Goal: Task Accomplishment & Management: Manage account settings

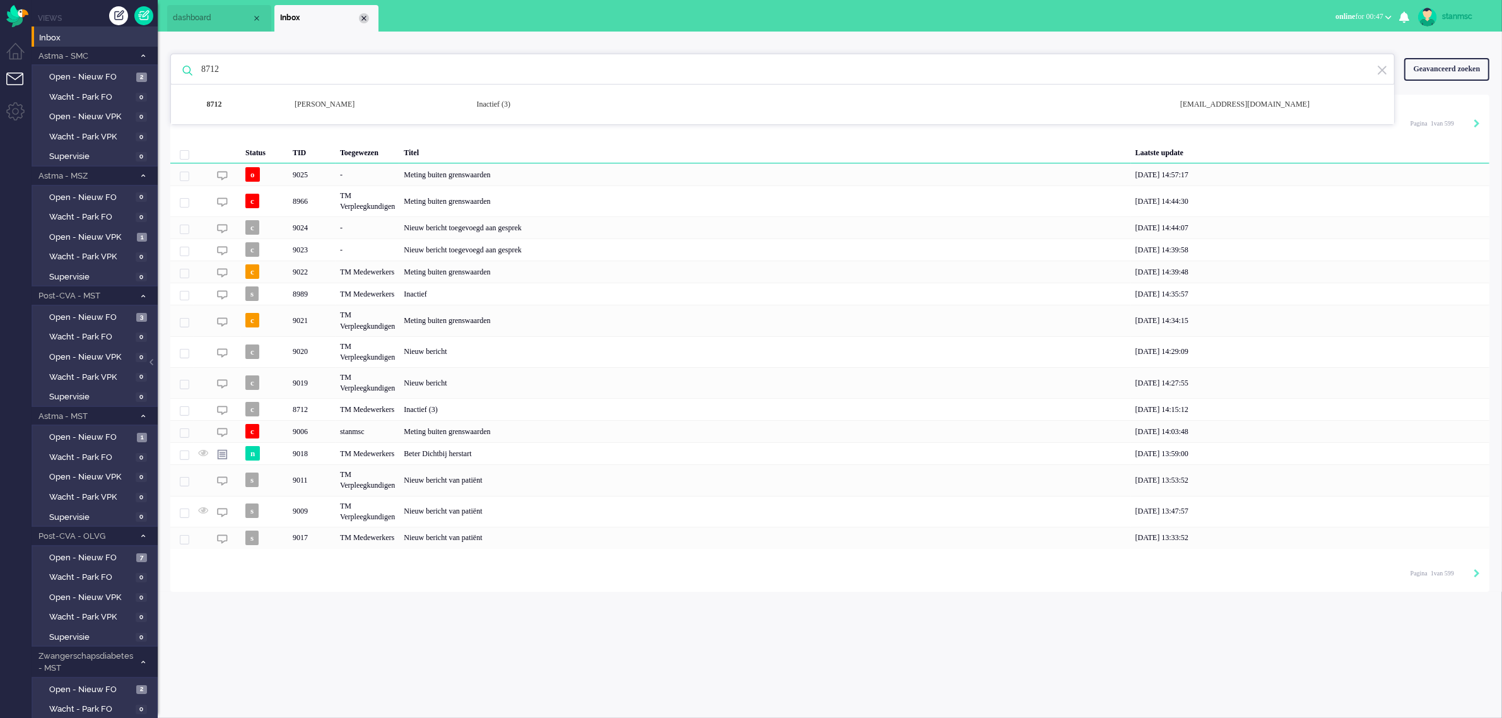
click at [360, 20] on div "Close tab" at bounding box center [364, 18] width 10 height 10
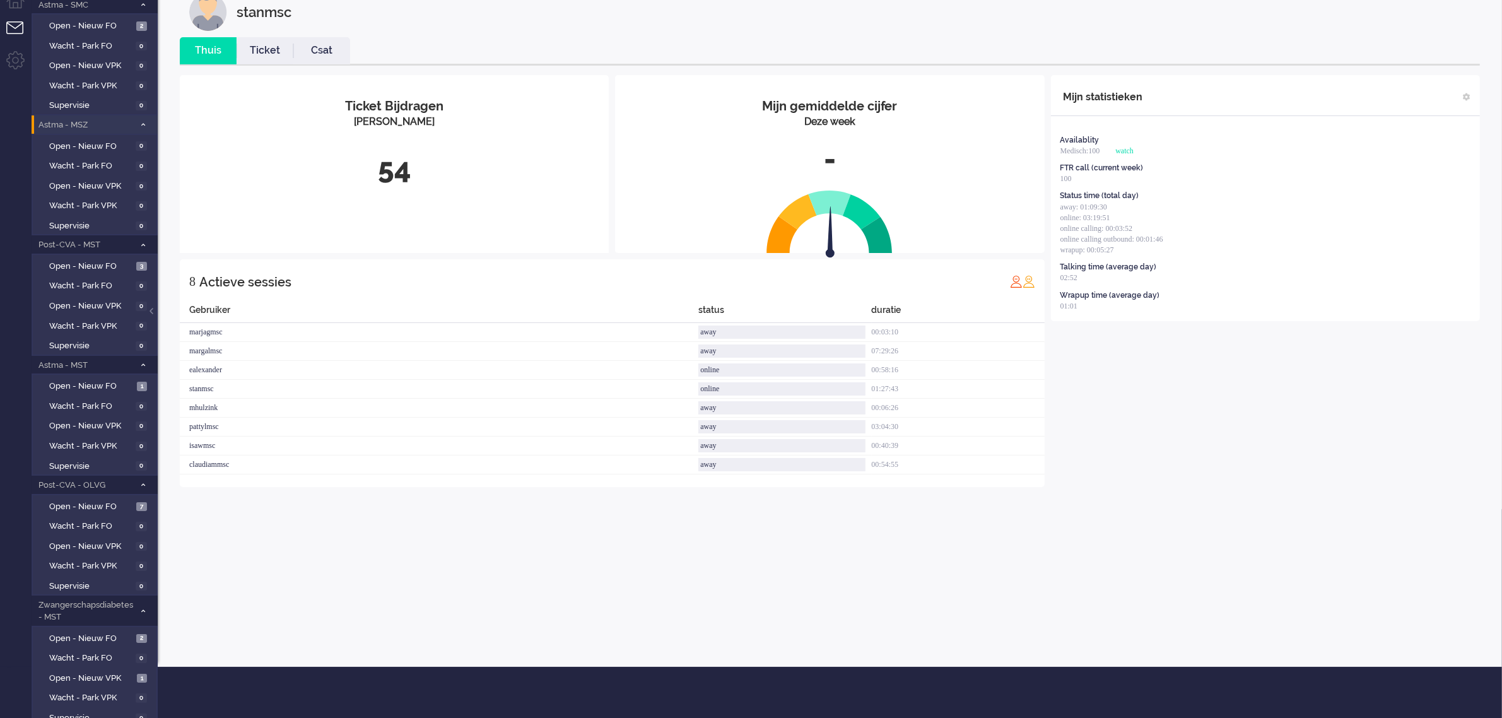
scroll to position [92, 0]
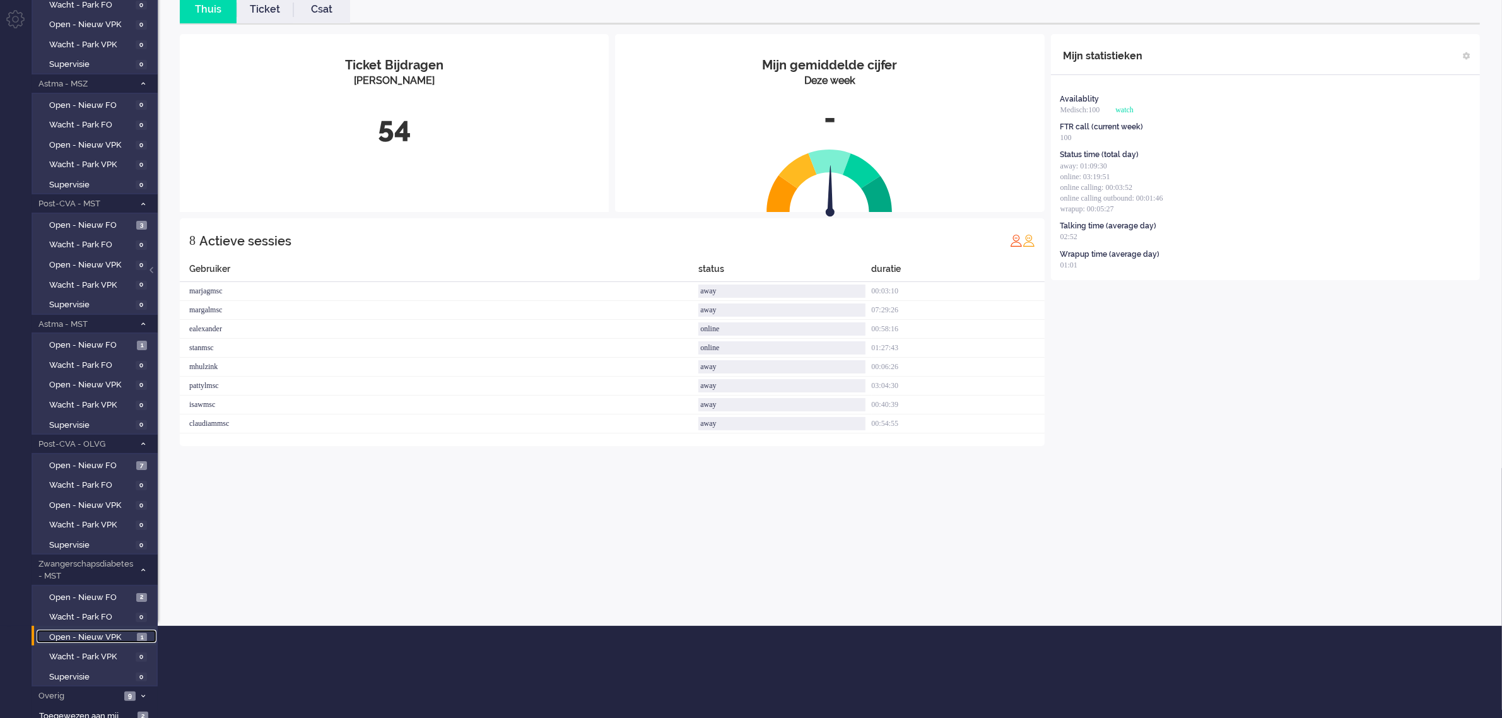
click at [86, 632] on span "Open - Nieuw VPK" at bounding box center [91, 638] width 85 height 12
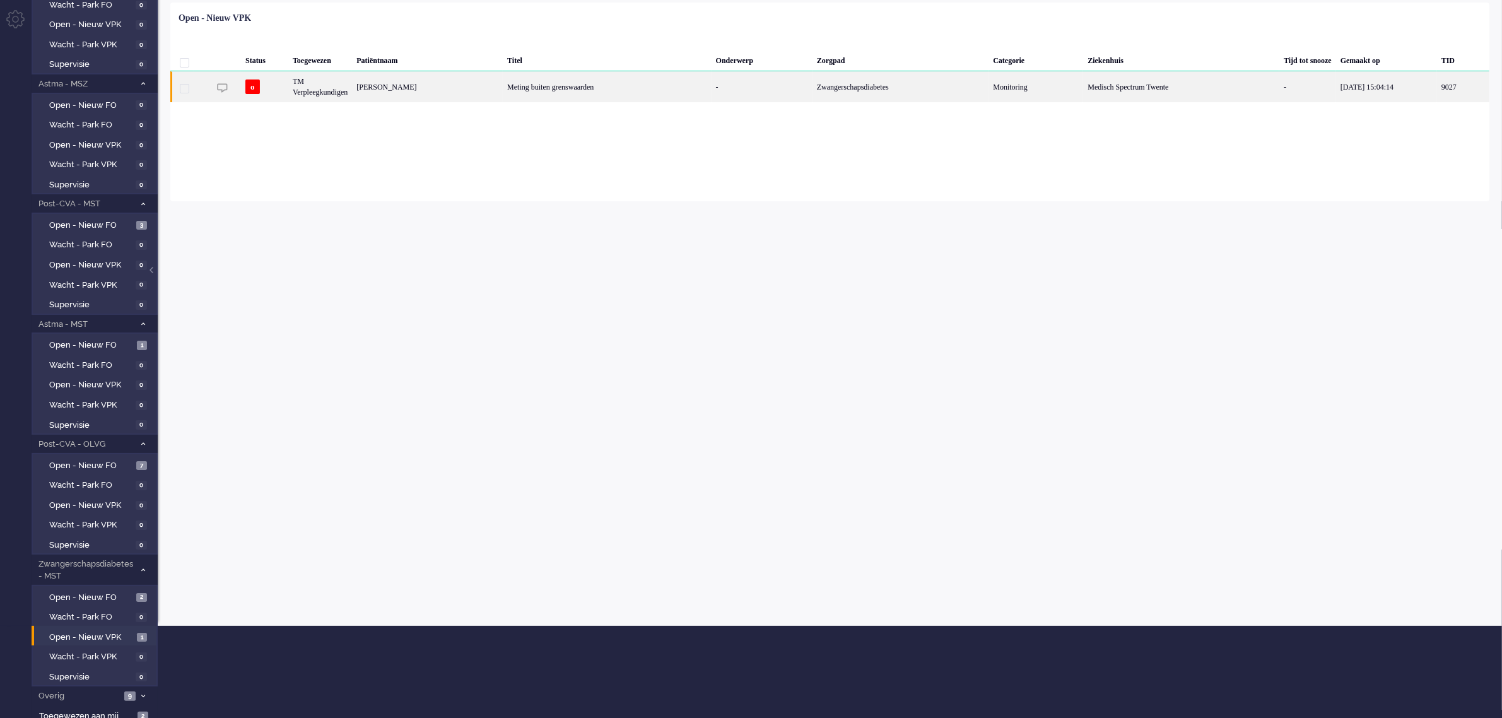
click at [1438, 88] on div "[PERSON_NAME]" at bounding box center [1464, 86] width 52 height 31
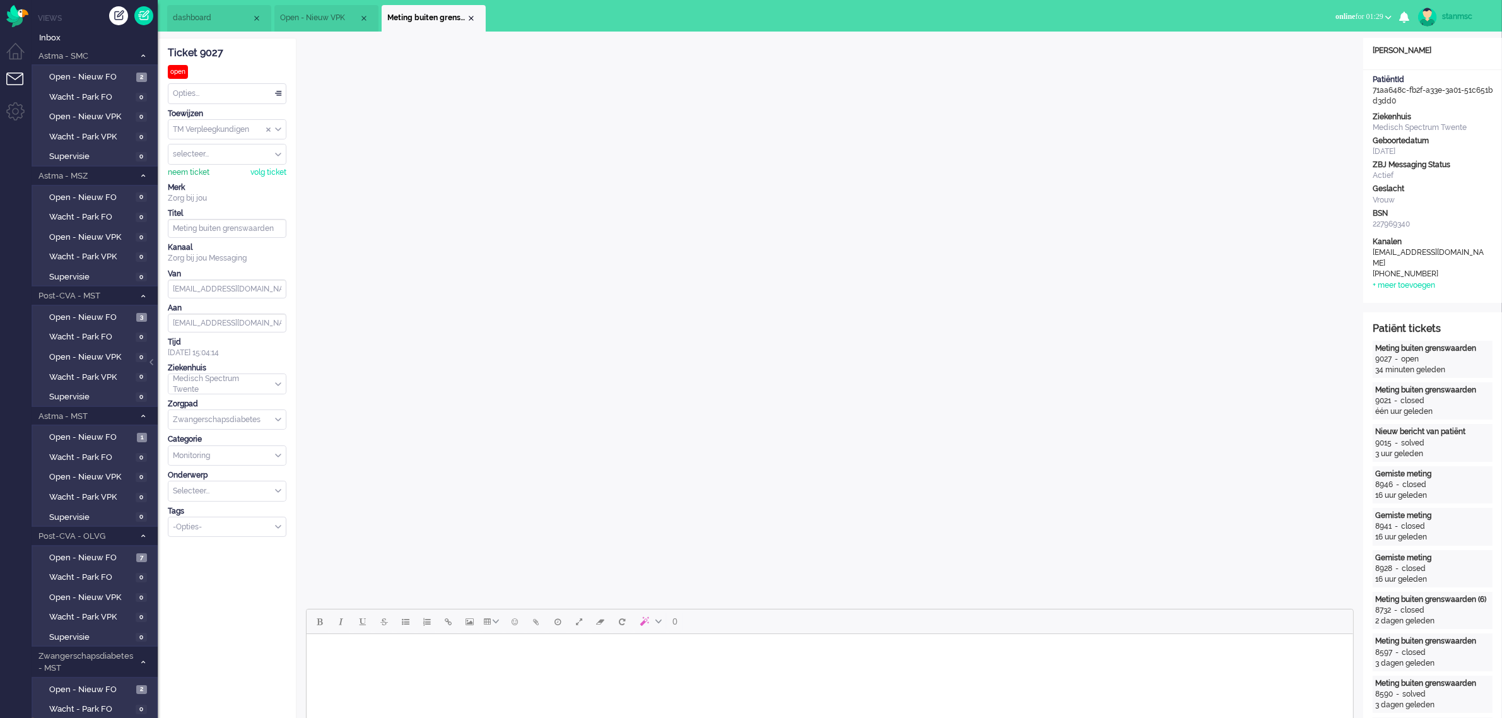
click at [194, 169] on div "neem ticket" at bounding box center [189, 172] width 42 height 11
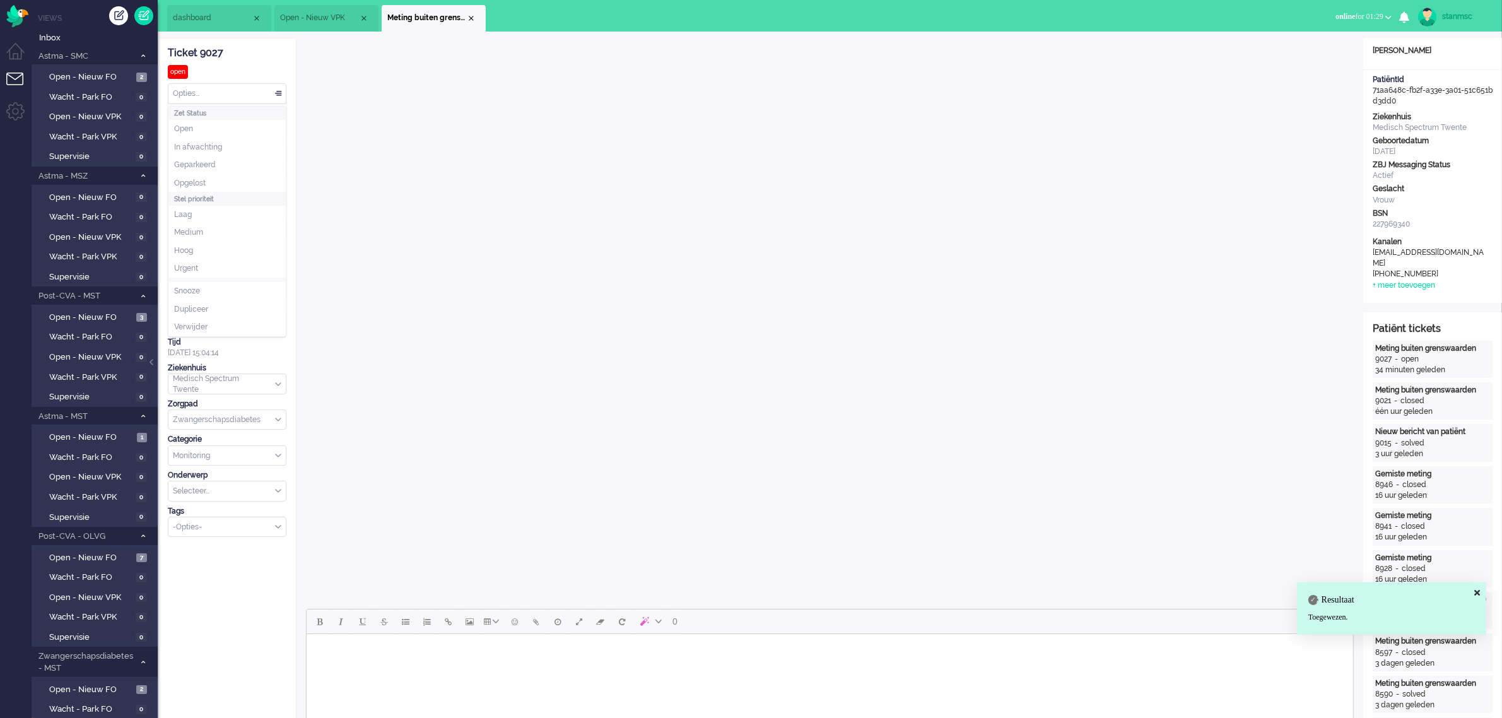
click at [204, 95] on div "Opties..." at bounding box center [226, 94] width 117 height 20
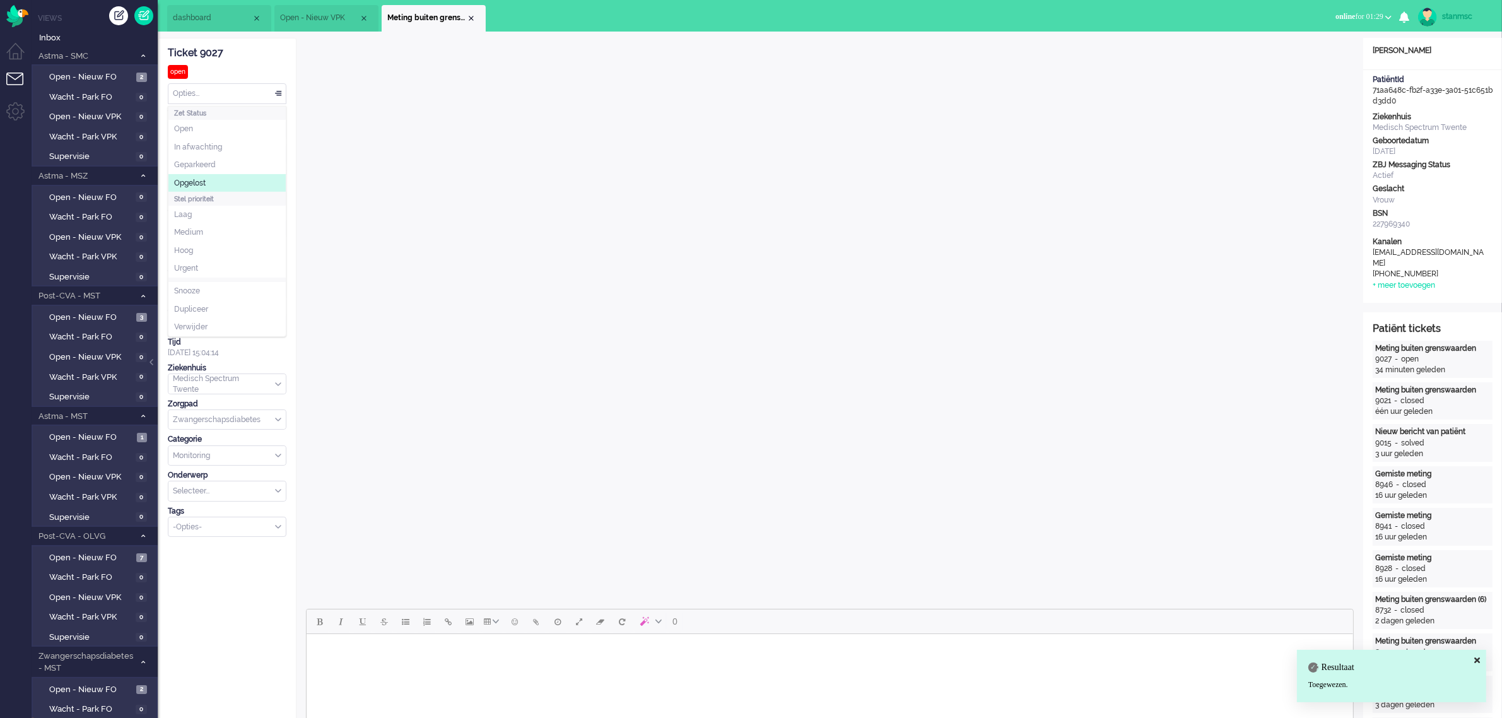
click at [194, 179] on span "Opgelost" at bounding box center [190, 183] width 32 height 11
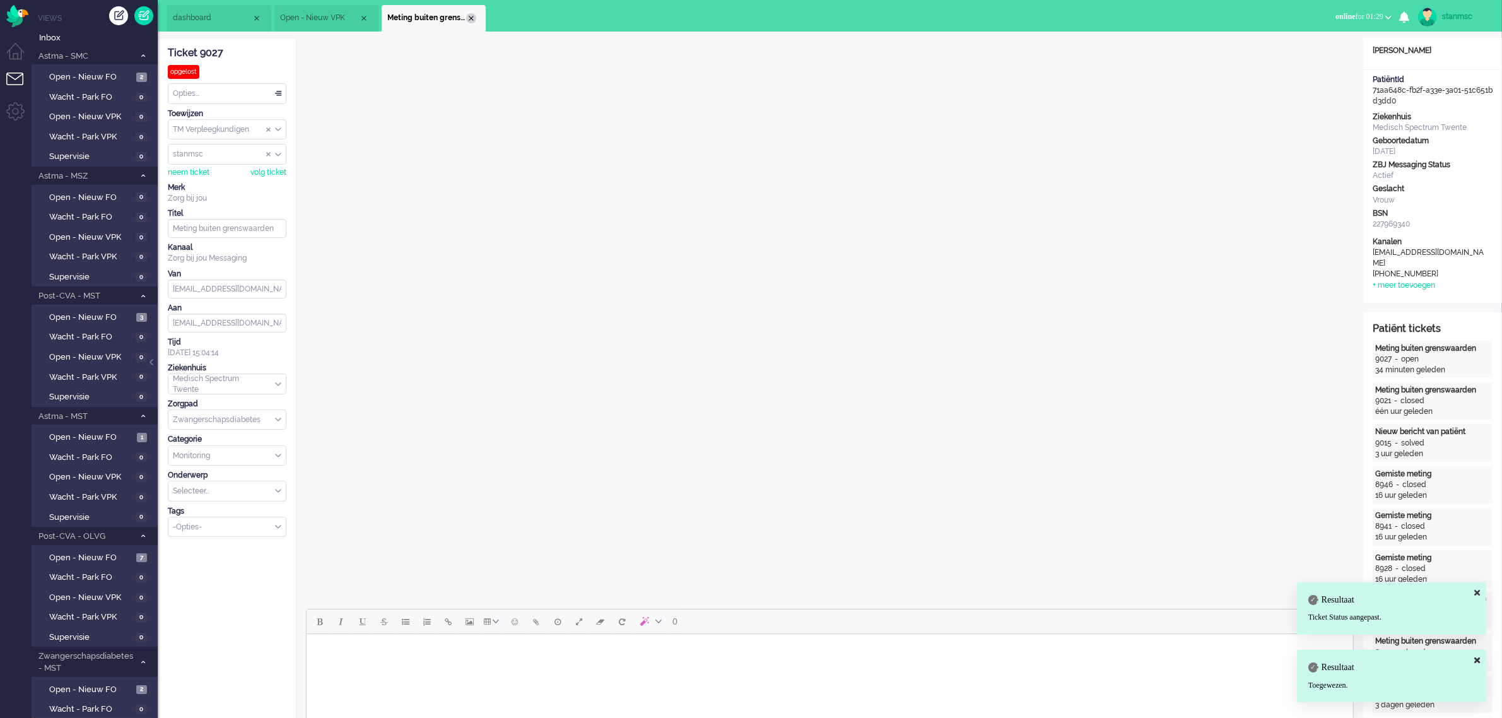
click at [470, 19] on div "Close tab" at bounding box center [471, 18] width 10 height 10
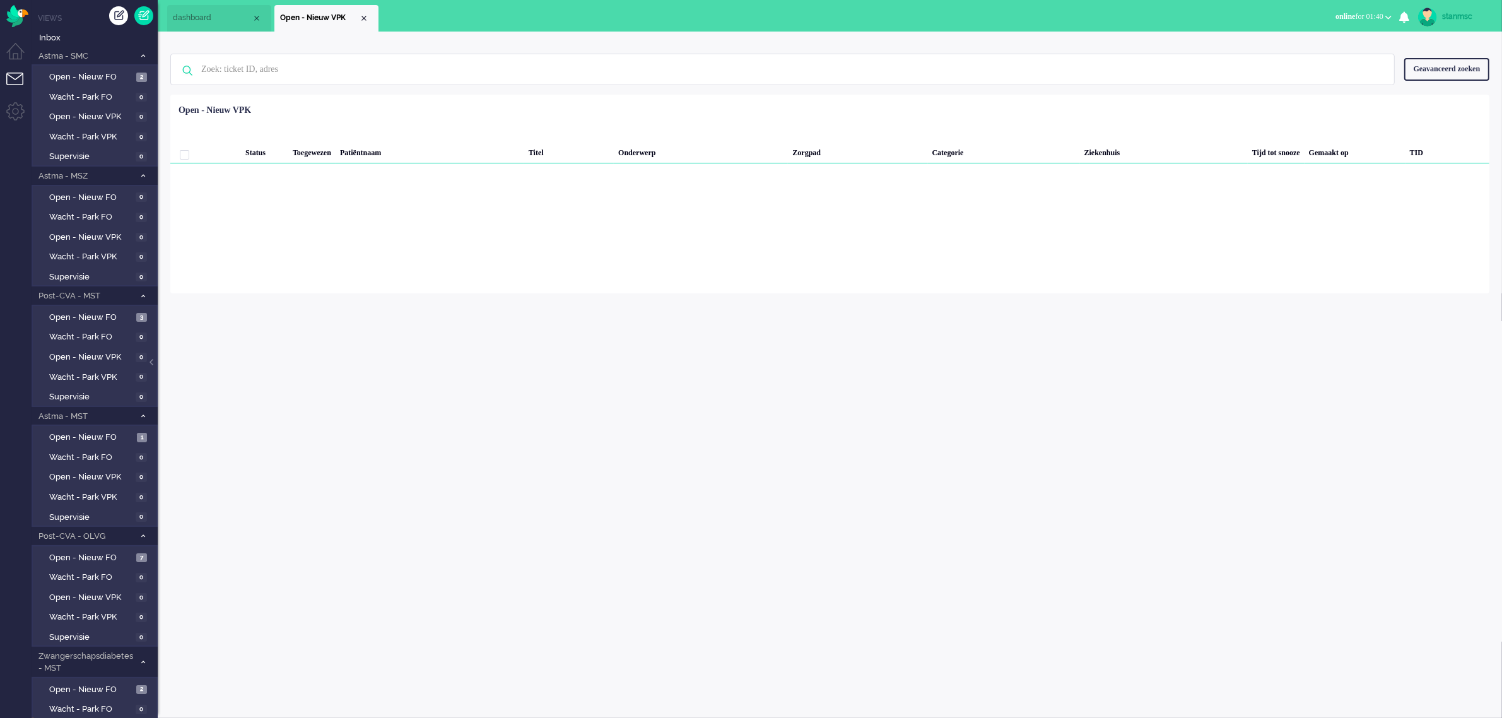
scroll to position [92, 0]
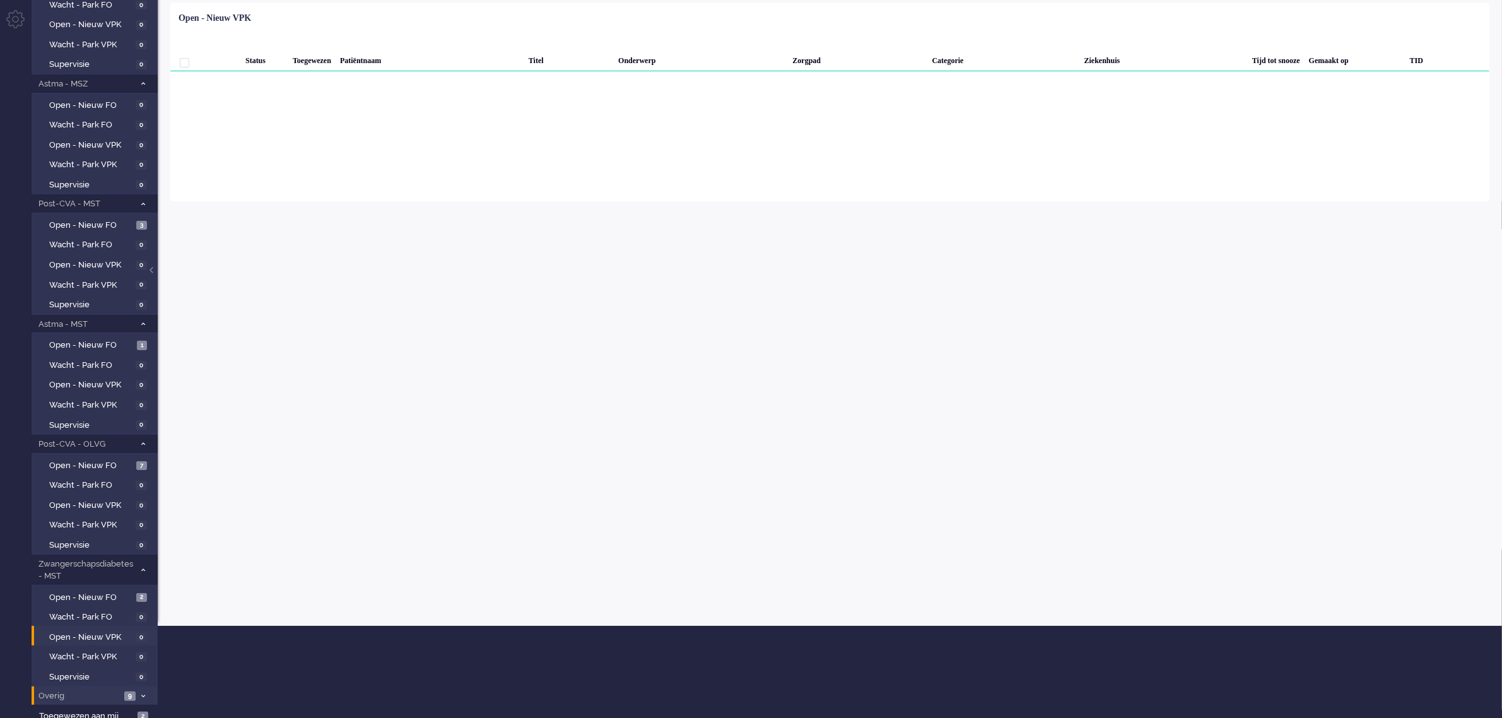
click at [143, 694] on icon at bounding box center [143, 696] width 4 height 4
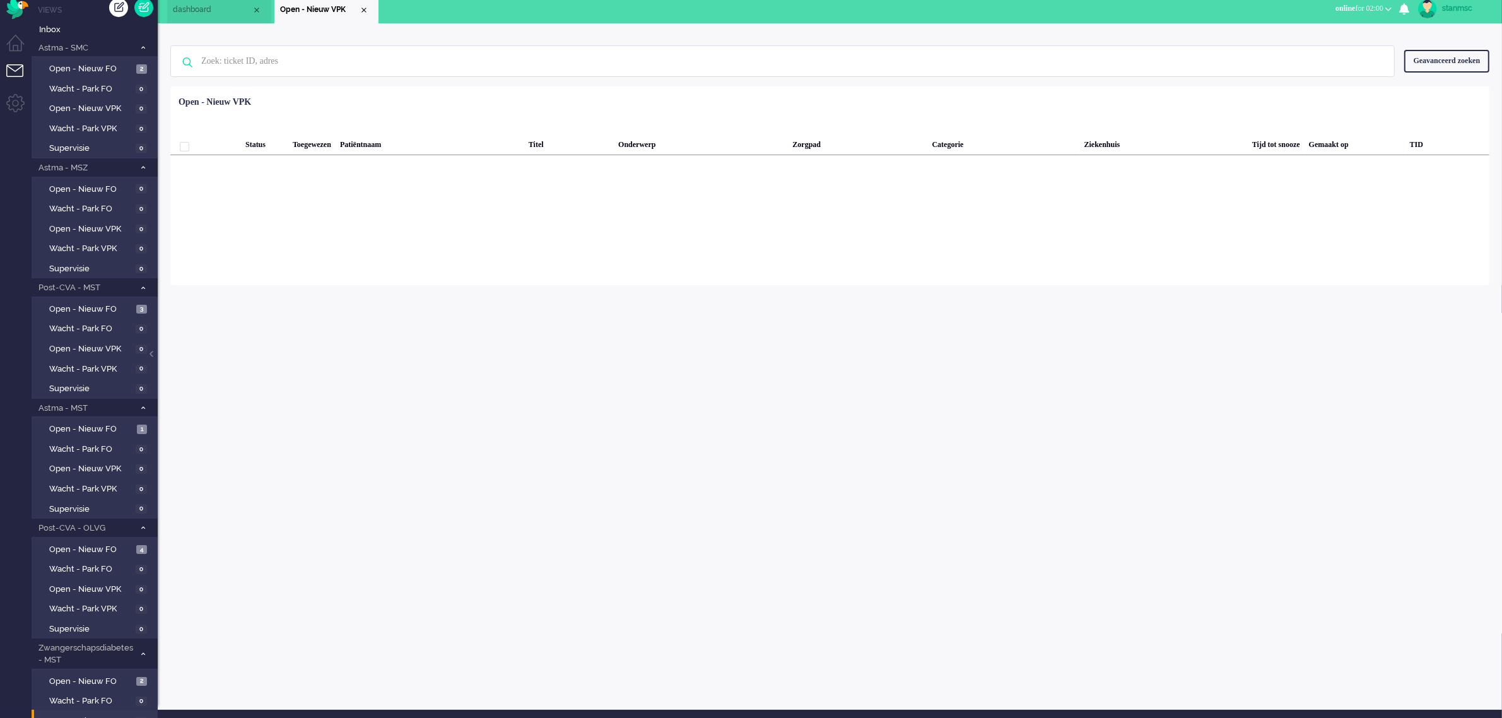
scroll to position [0, 0]
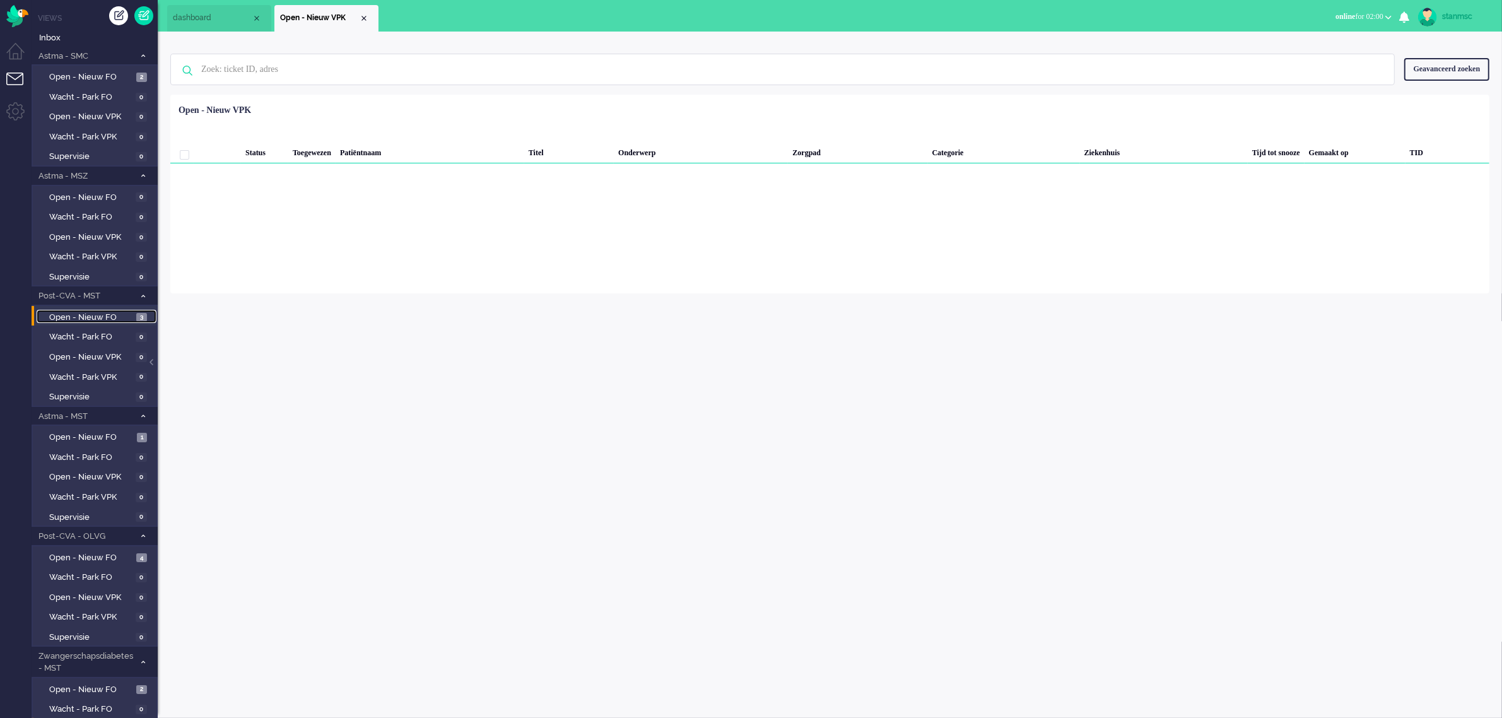
click at [87, 312] on span "Open - Nieuw FO" at bounding box center [91, 318] width 84 height 12
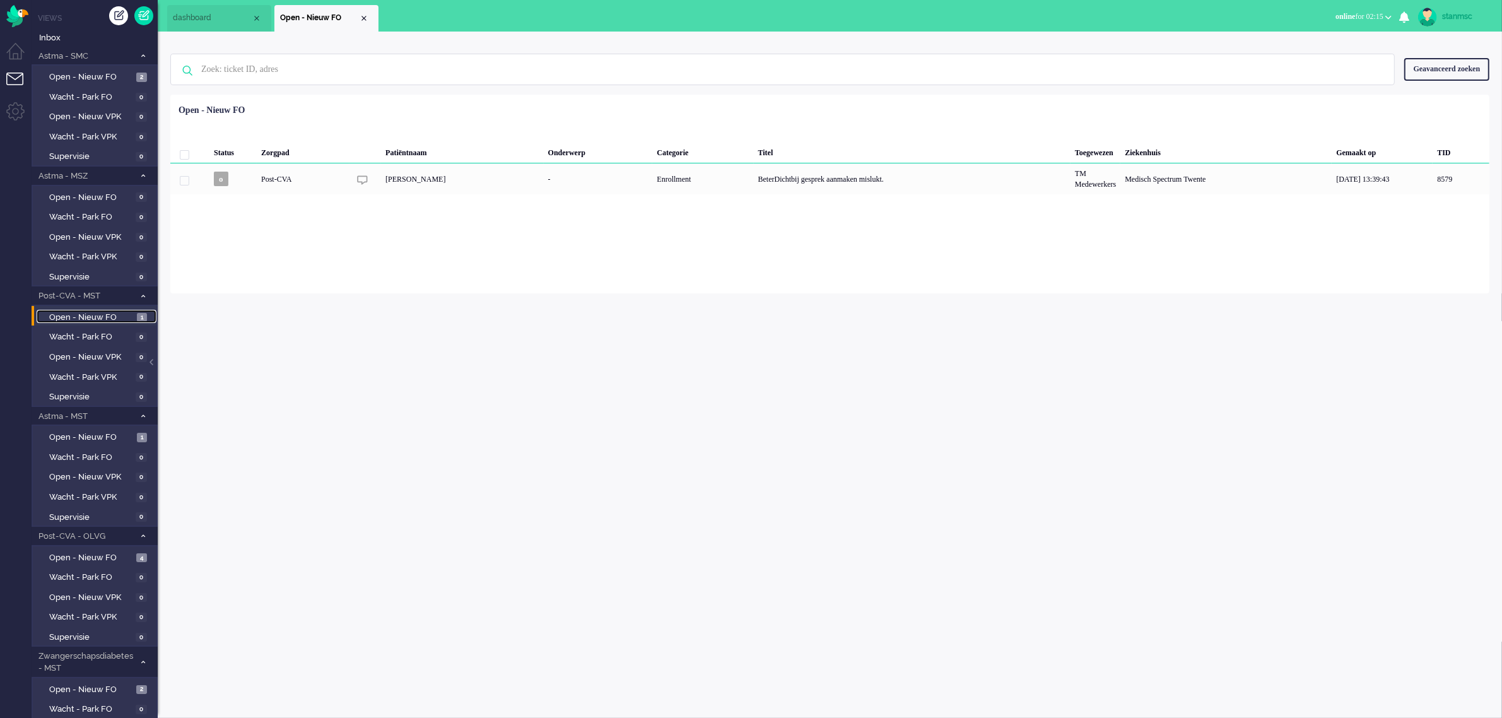
scroll to position [185, 0]
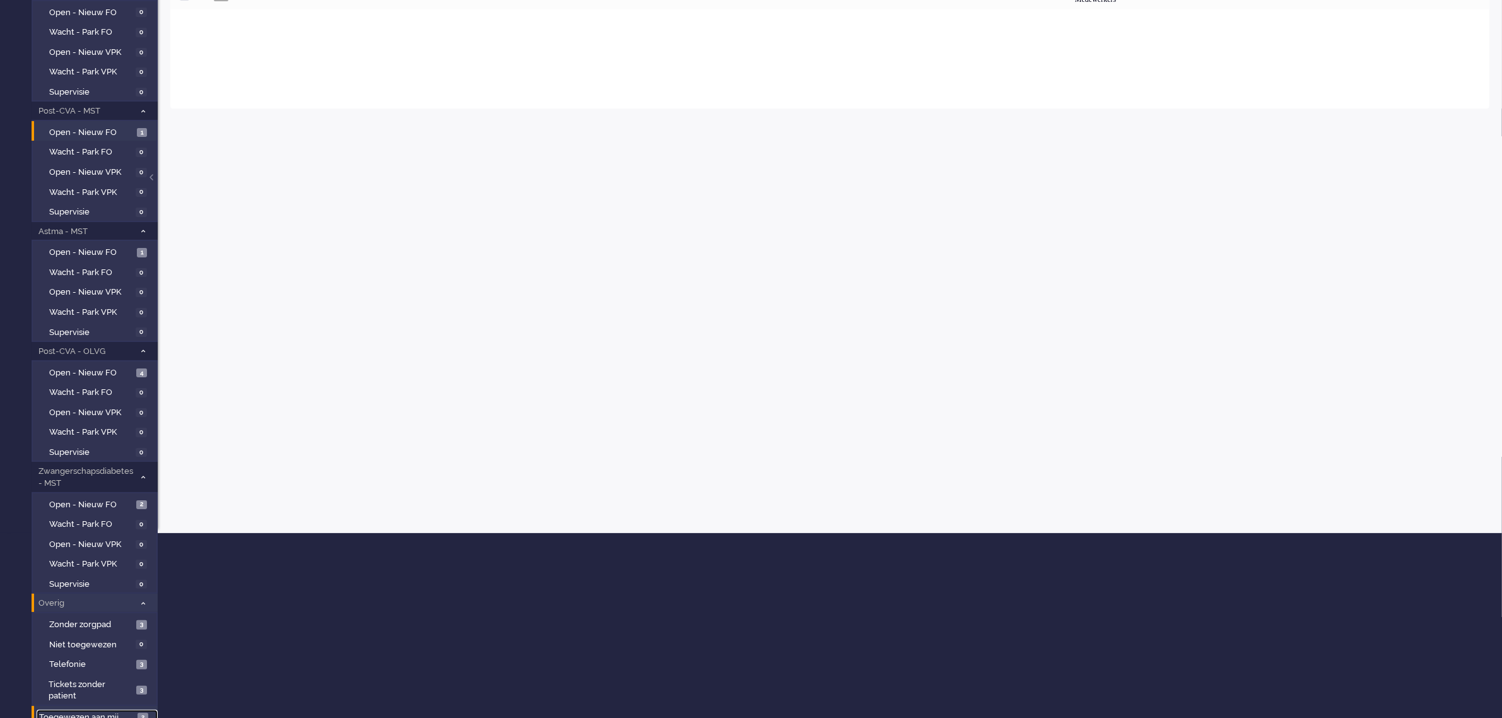
click at [99, 712] on span "Toegewezen aan mij" at bounding box center [86, 718] width 95 height 12
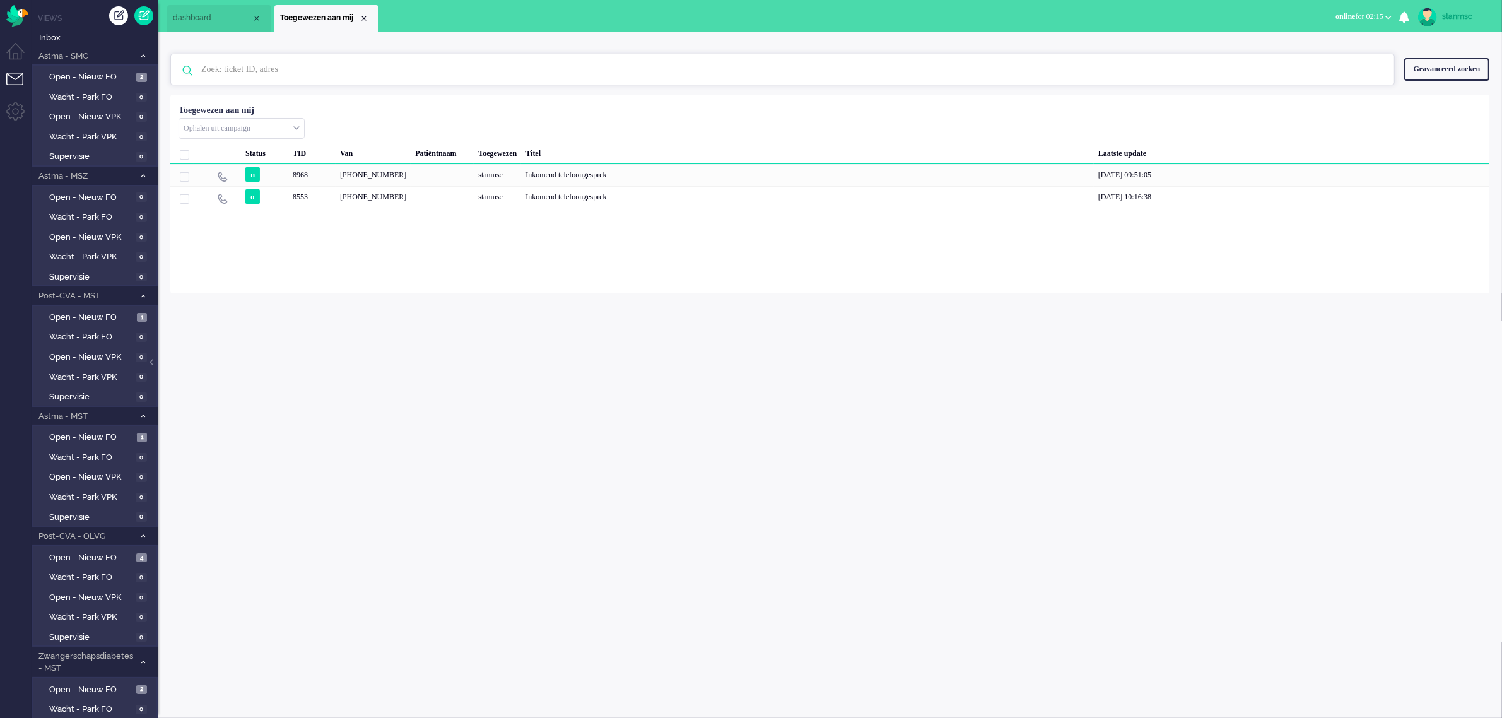
click at [219, 64] on input "text" at bounding box center [785, 69] width 1186 height 30
click at [364, 17] on div "Close tab" at bounding box center [364, 18] width 10 height 10
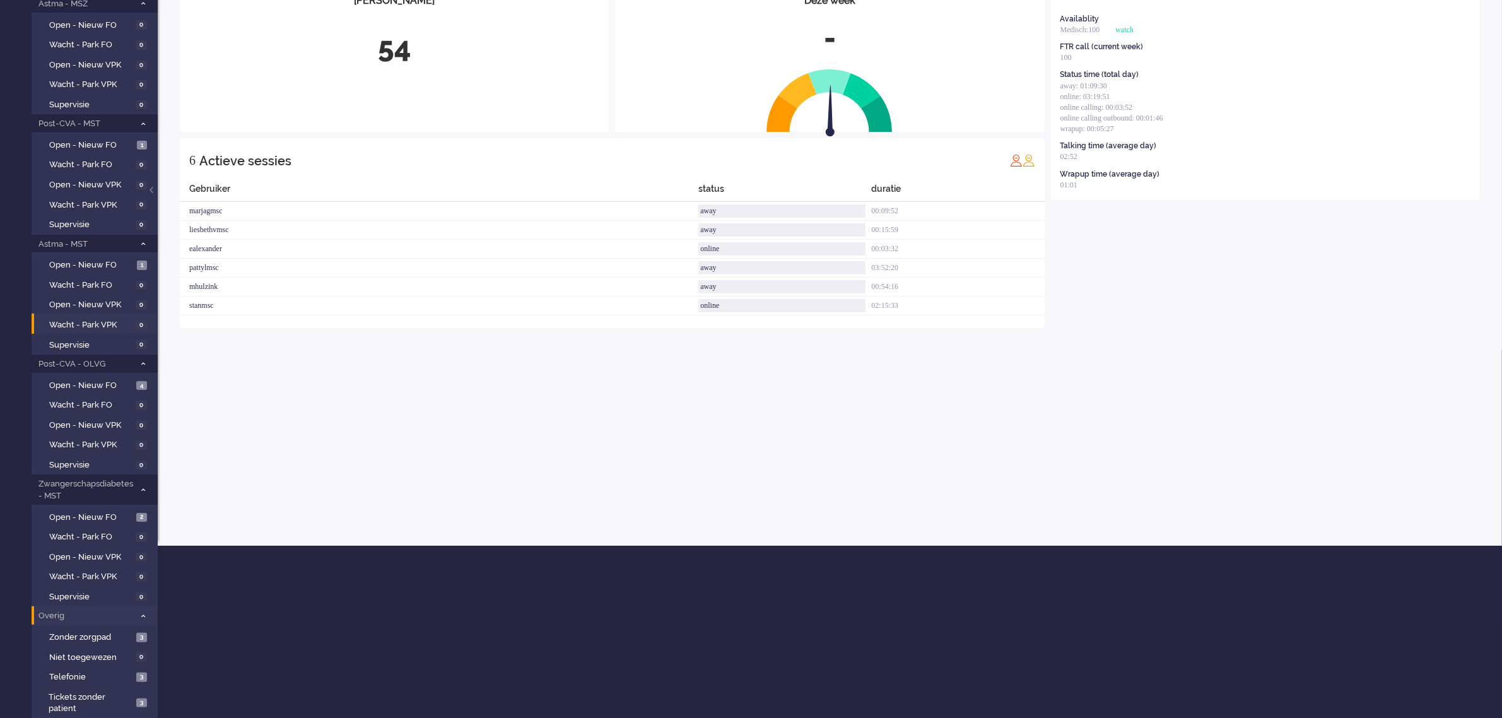
scroll to position [185, 0]
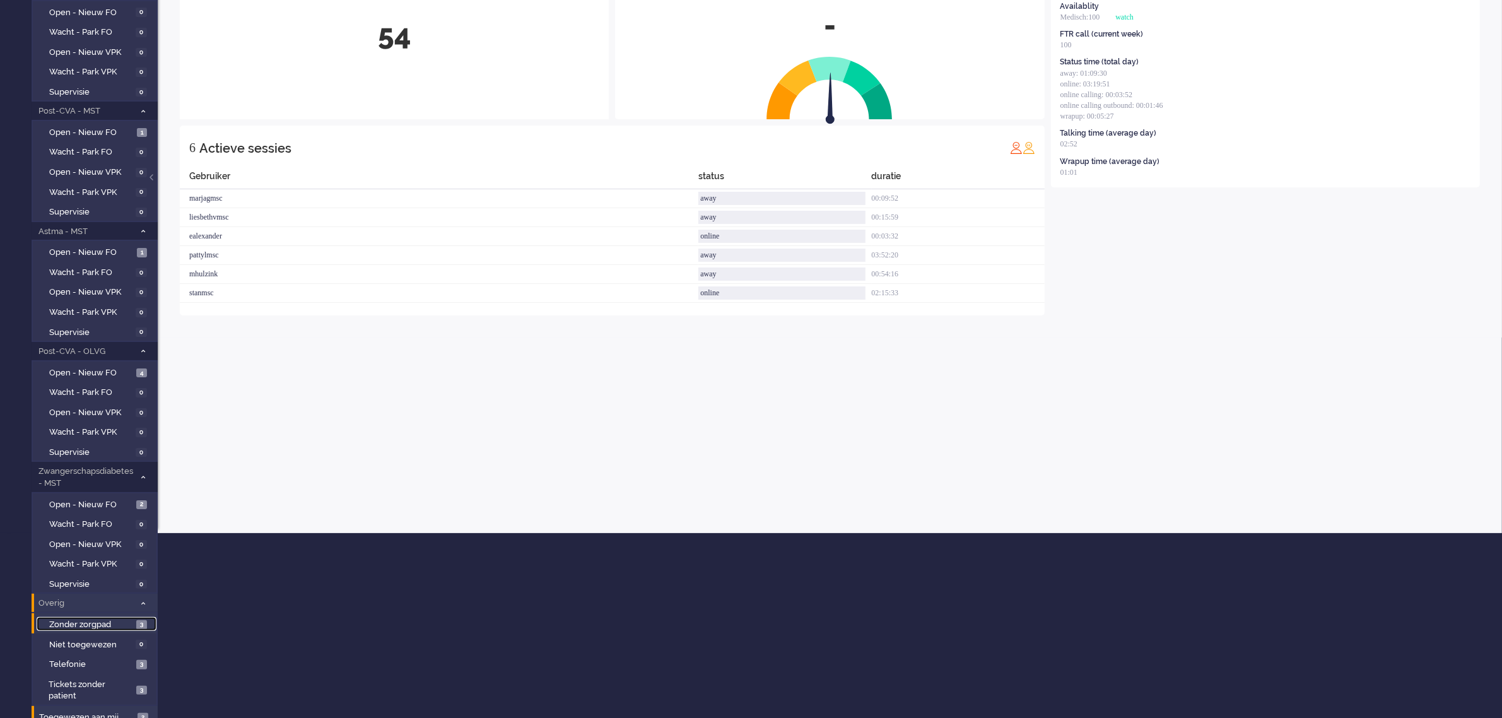
click at [98, 620] on span "Zonder zorgpad" at bounding box center [91, 625] width 84 height 12
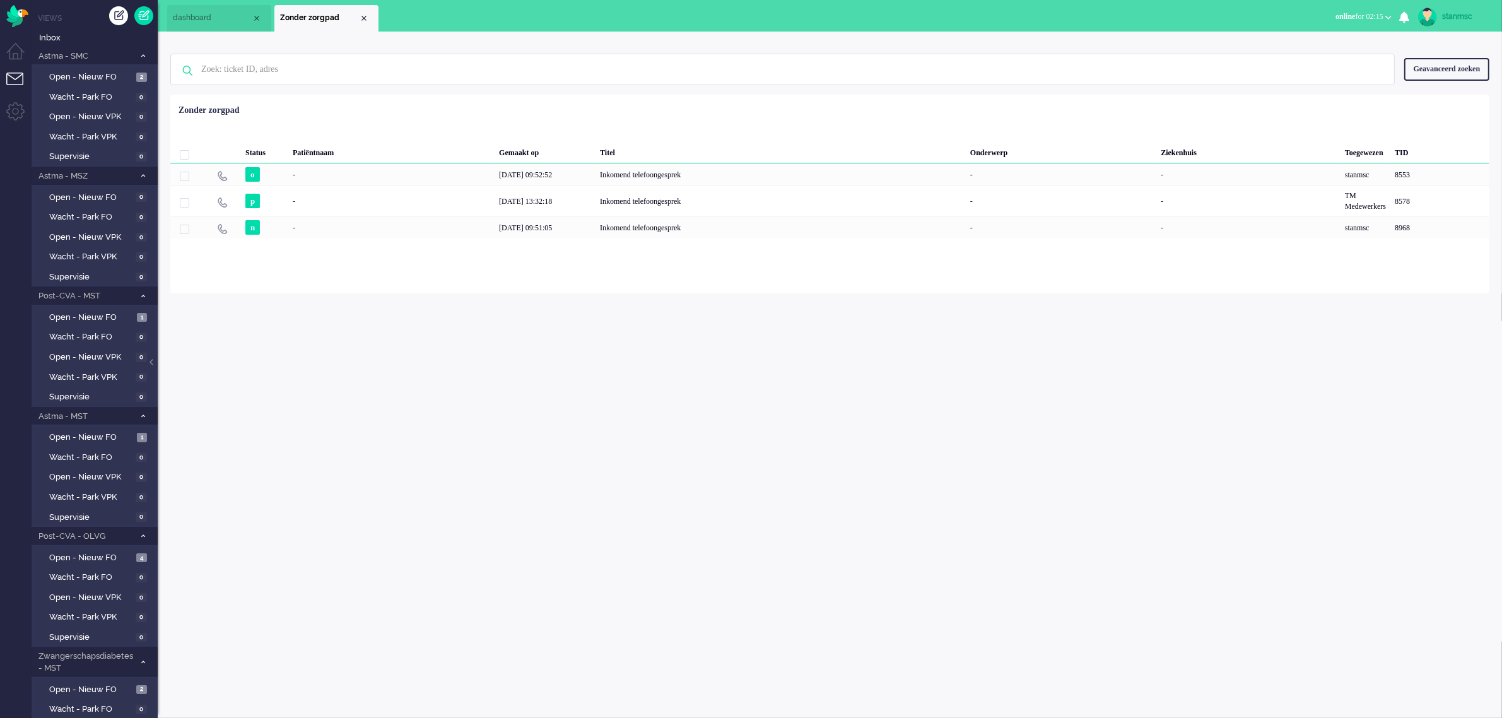
click at [206, 18] on span "dashboard" at bounding box center [212, 18] width 79 height 11
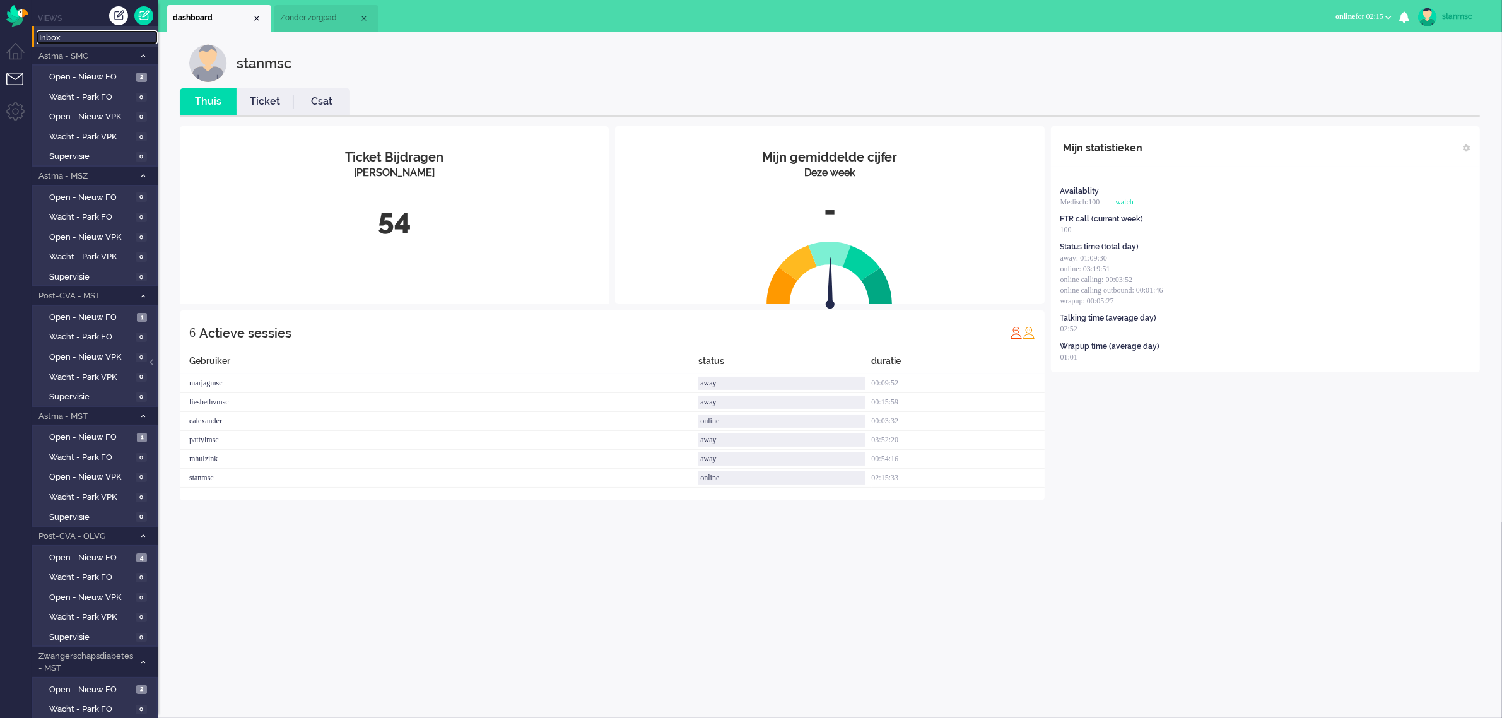
click at [66, 35] on span "Inbox" at bounding box center [98, 38] width 119 height 12
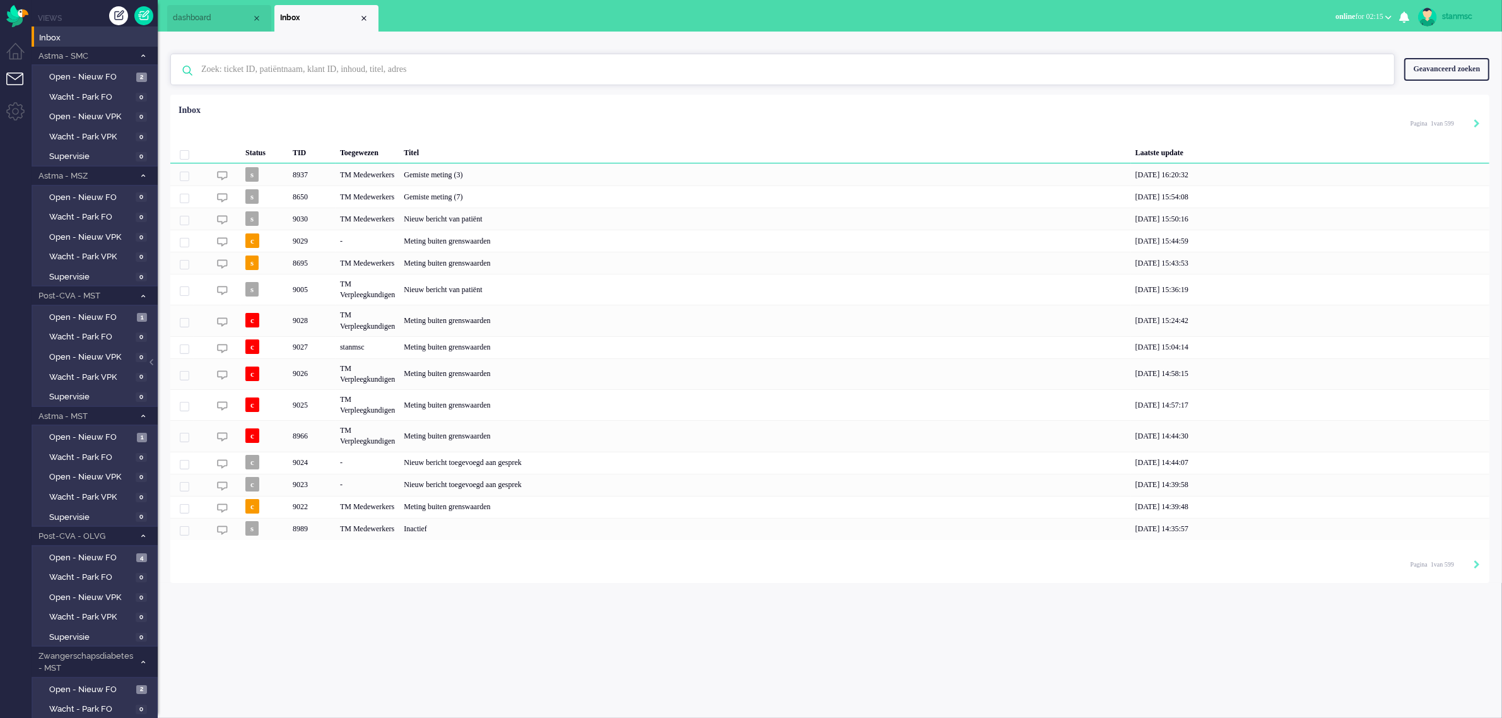
click at [250, 65] on input "text" at bounding box center [785, 69] width 1186 height 30
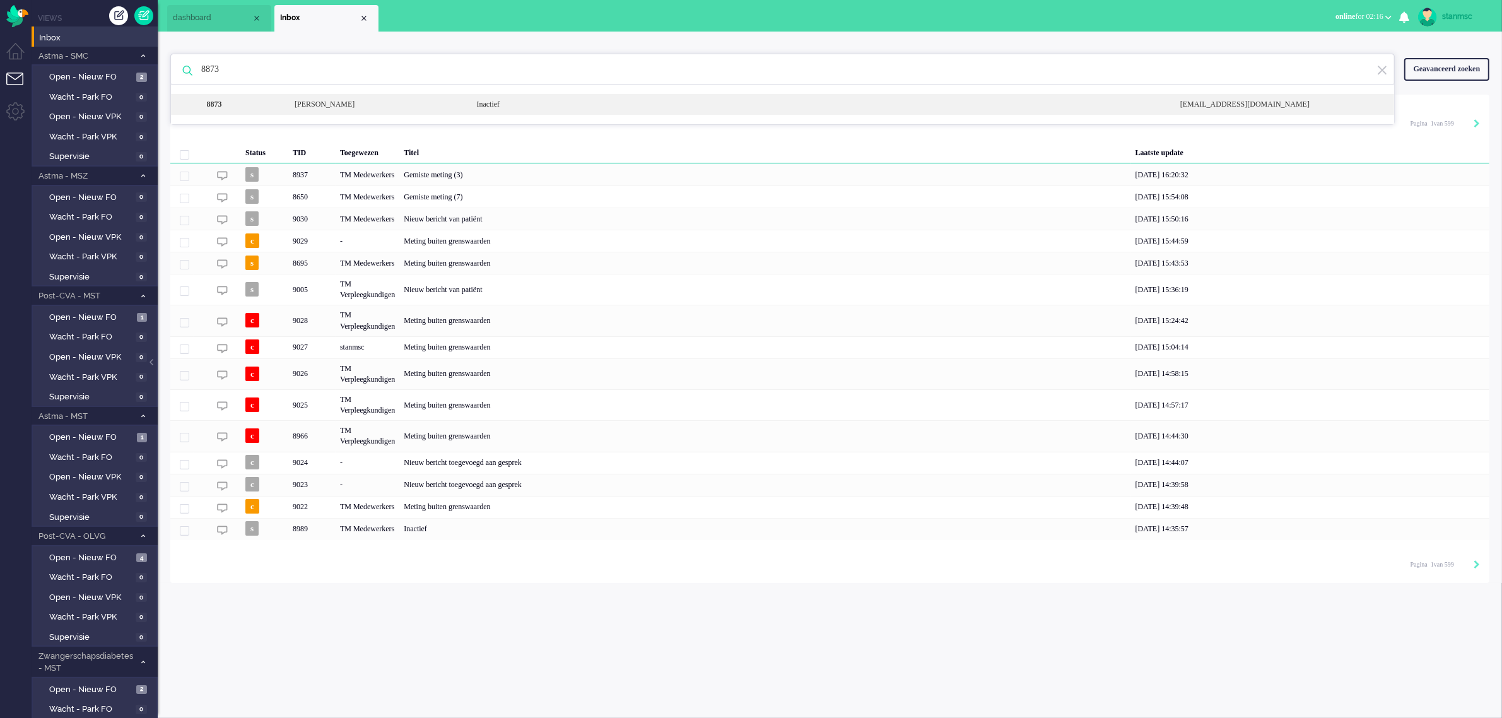
type input "8873"
click at [269, 104] on div "8873" at bounding box center [242, 104] width 85 height 11
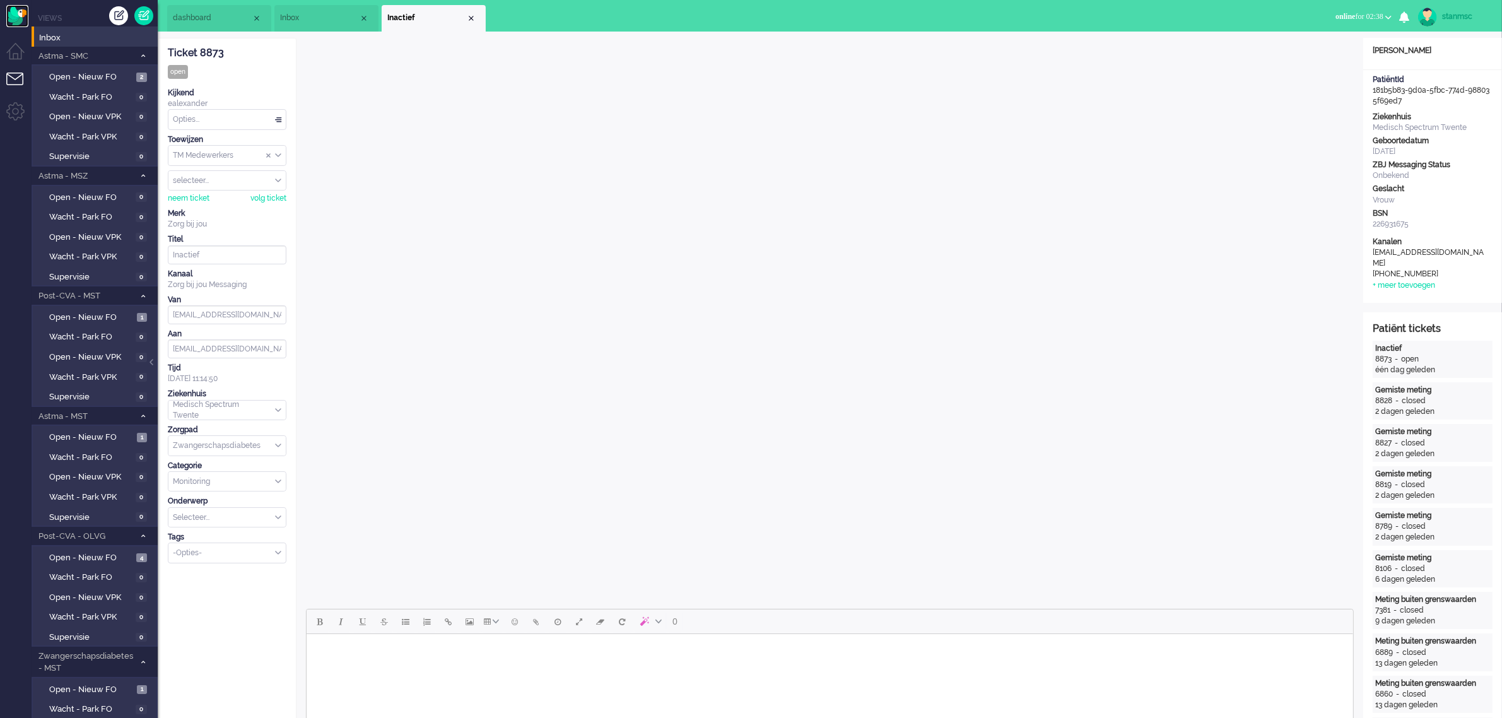
click at [20, 18] on img "Omnidesk" at bounding box center [17, 16] width 22 height 22
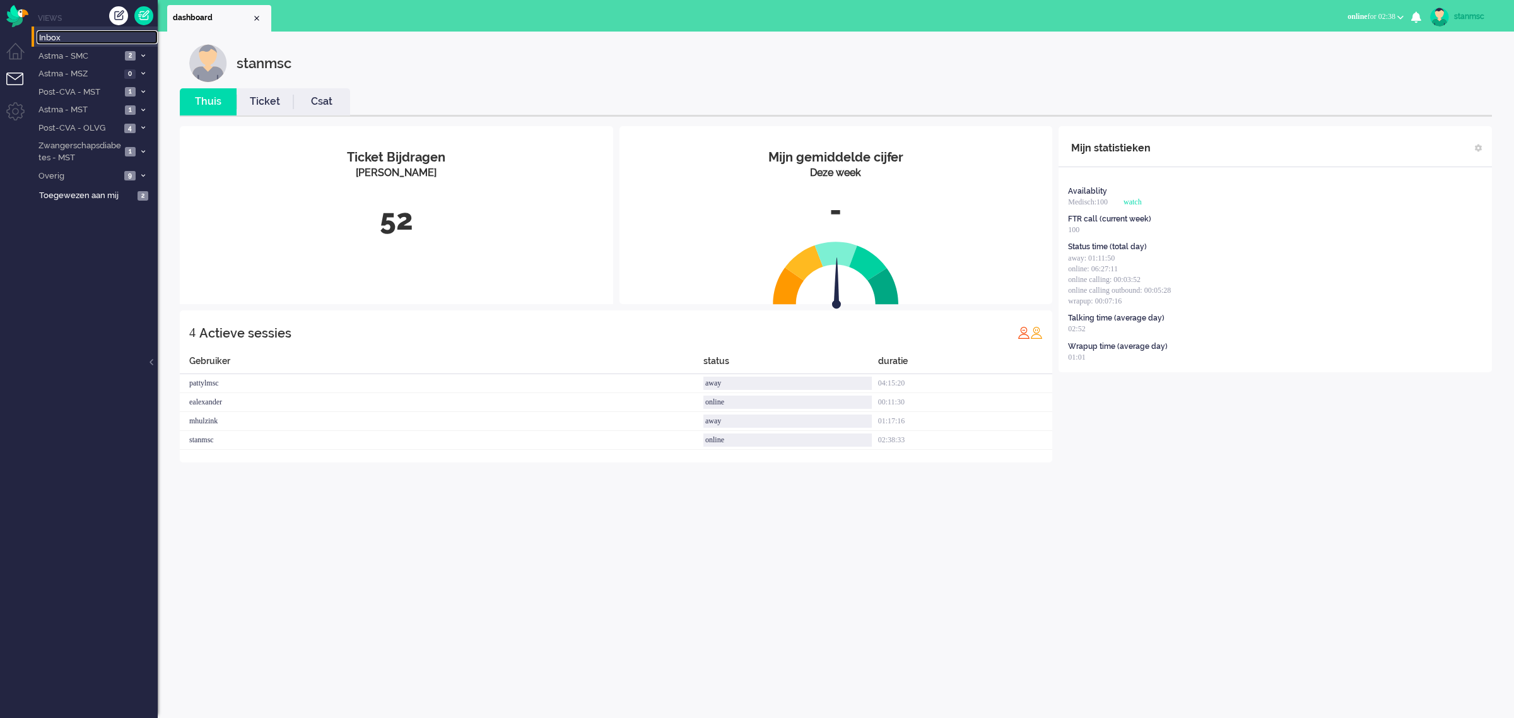
click at [71, 39] on span "Inbox" at bounding box center [98, 38] width 119 height 12
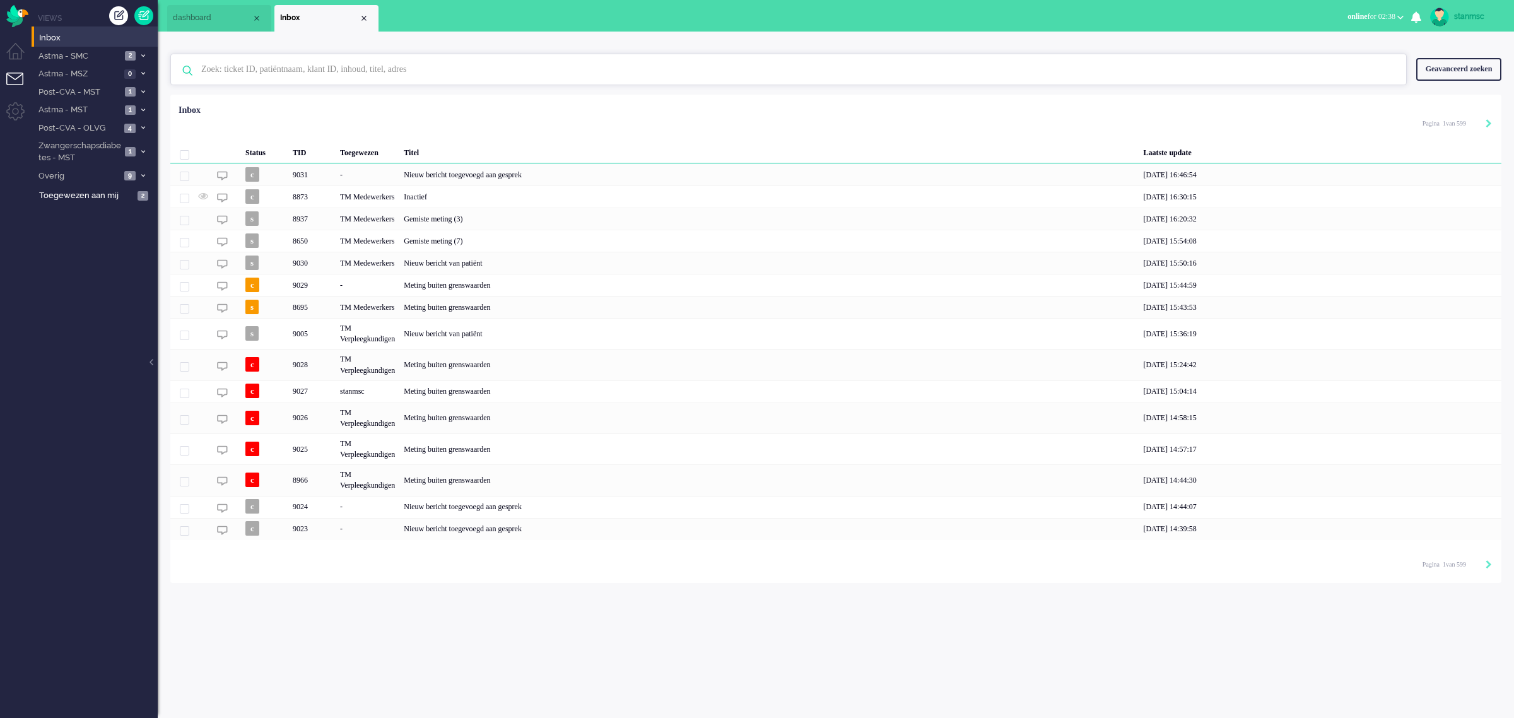
click at [310, 76] on input "text" at bounding box center [791, 69] width 1198 height 30
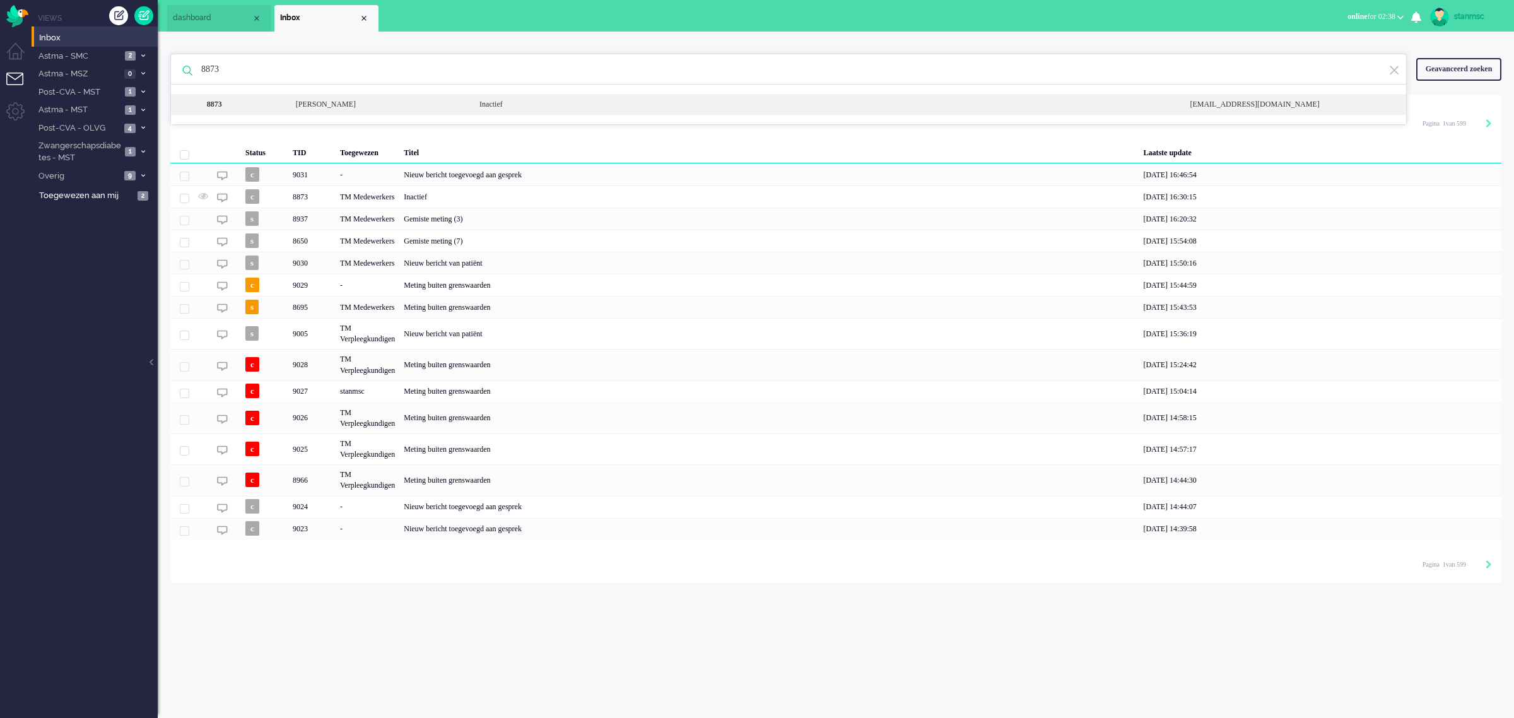
click at [328, 101] on div "[PERSON_NAME]" at bounding box center [378, 104] width 184 height 11
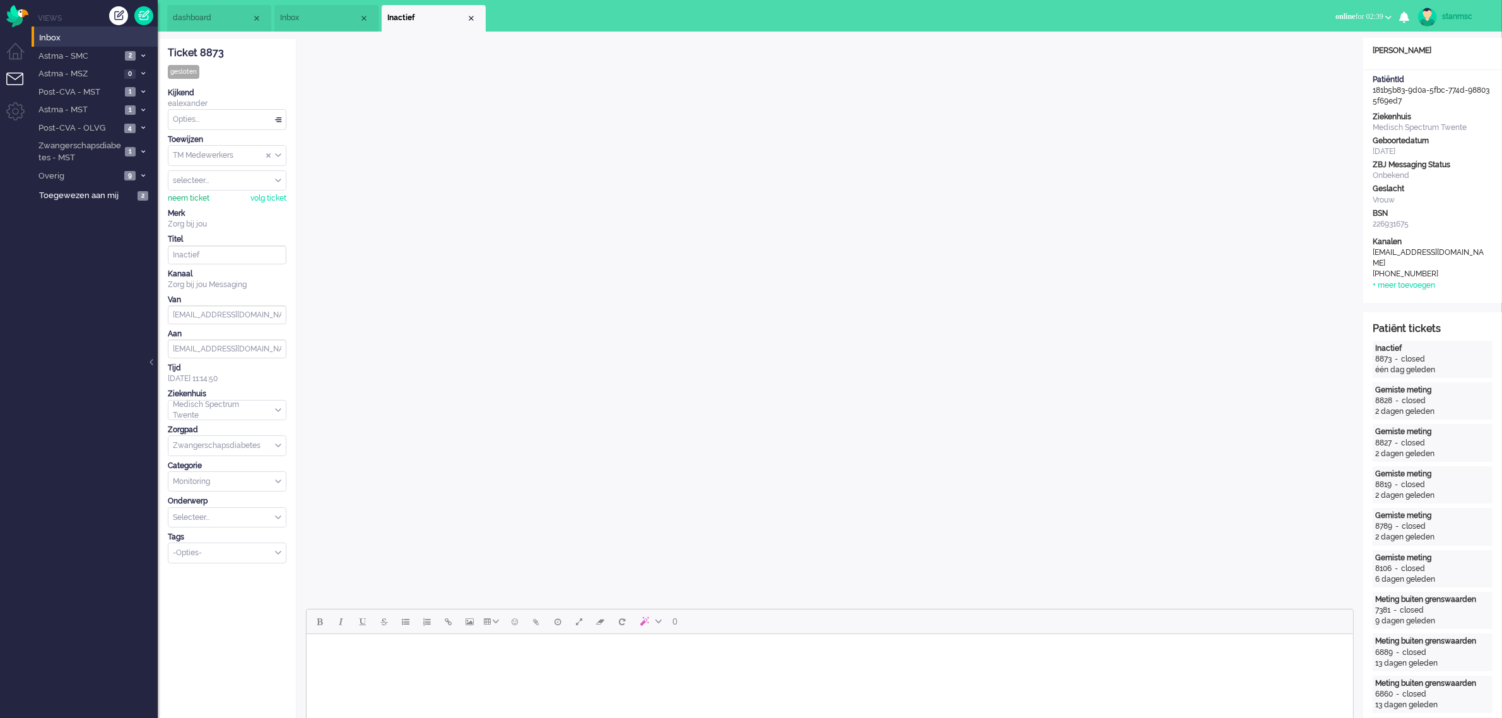
click at [191, 199] on div "neem ticket" at bounding box center [189, 198] width 42 height 11
click at [218, 121] on div "Opties..." at bounding box center [226, 120] width 117 height 20
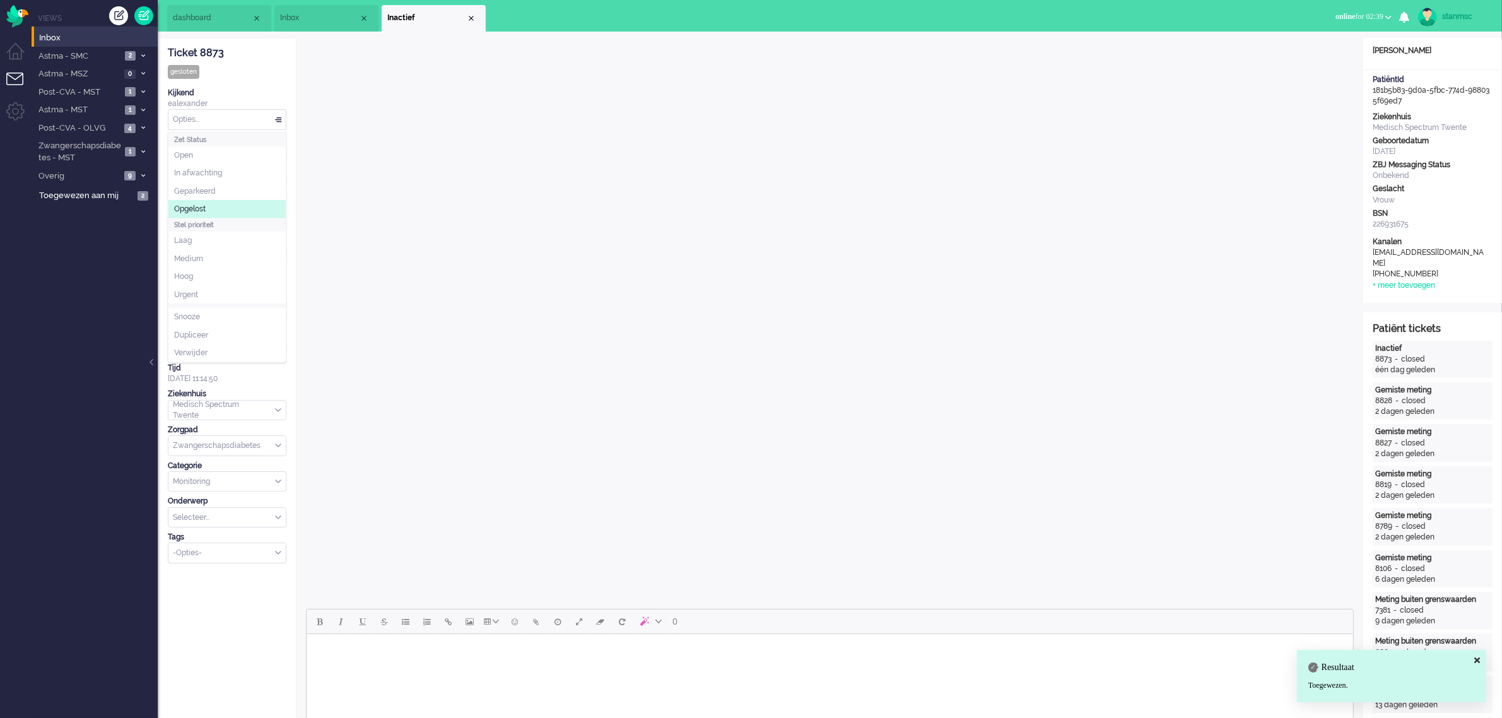
click at [210, 206] on li "Opgelost" at bounding box center [226, 209] width 117 height 18
click at [470, 17] on div "Close tab" at bounding box center [471, 18] width 10 height 10
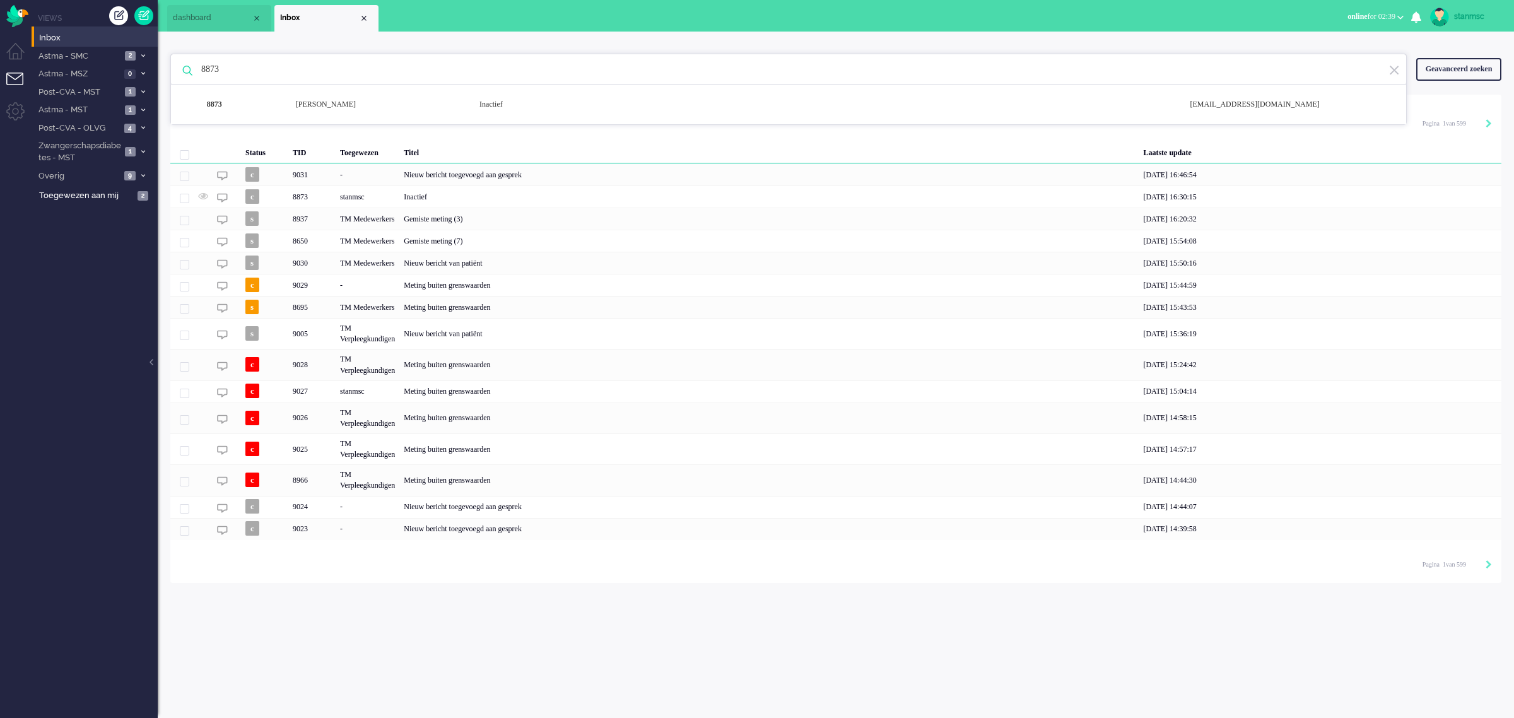
click at [244, 70] on input "8873" at bounding box center [791, 69] width 1198 height 30
type input "8"
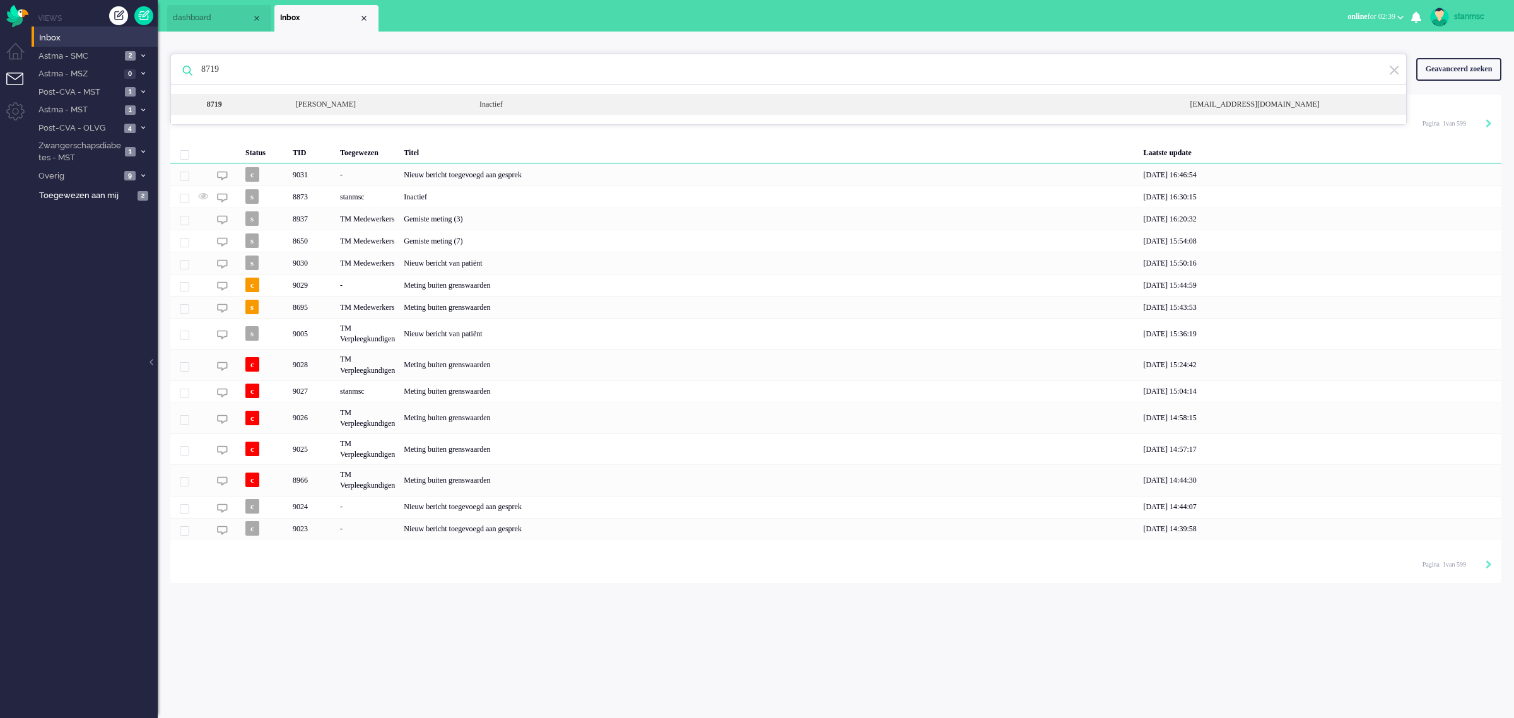
type input "8719"
click at [278, 103] on div "8719" at bounding box center [244, 104] width 86 height 11
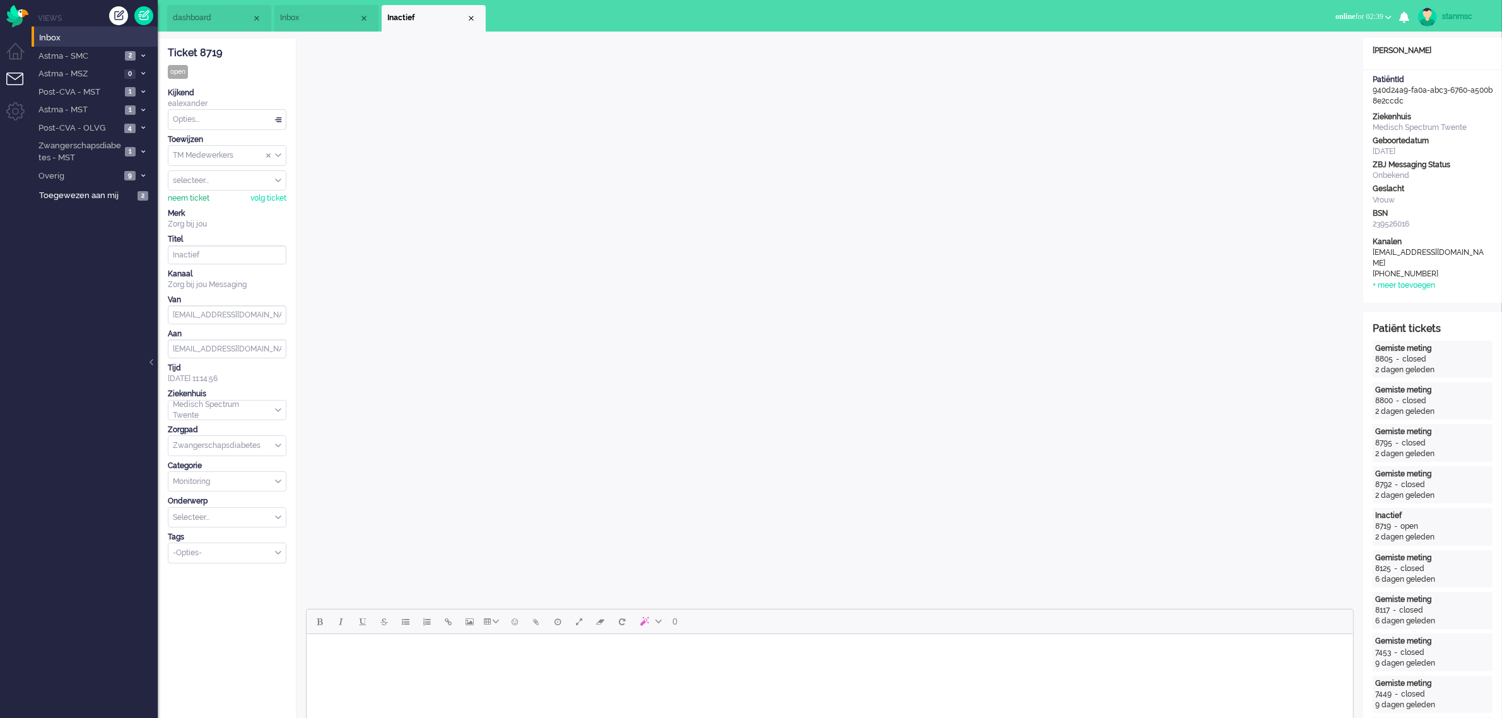
click at [191, 199] on div "neem ticket" at bounding box center [189, 198] width 42 height 11
click at [215, 117] on div "Opties..." at bounding box center [226, 120] width 117 height 20
click at [215, 206] on li "Opgelost" at bounding box center [226, 209] width 117 height 18
click at [471, 16] on div "Close tab" at bounding box center [471, 18] width 10 height 10
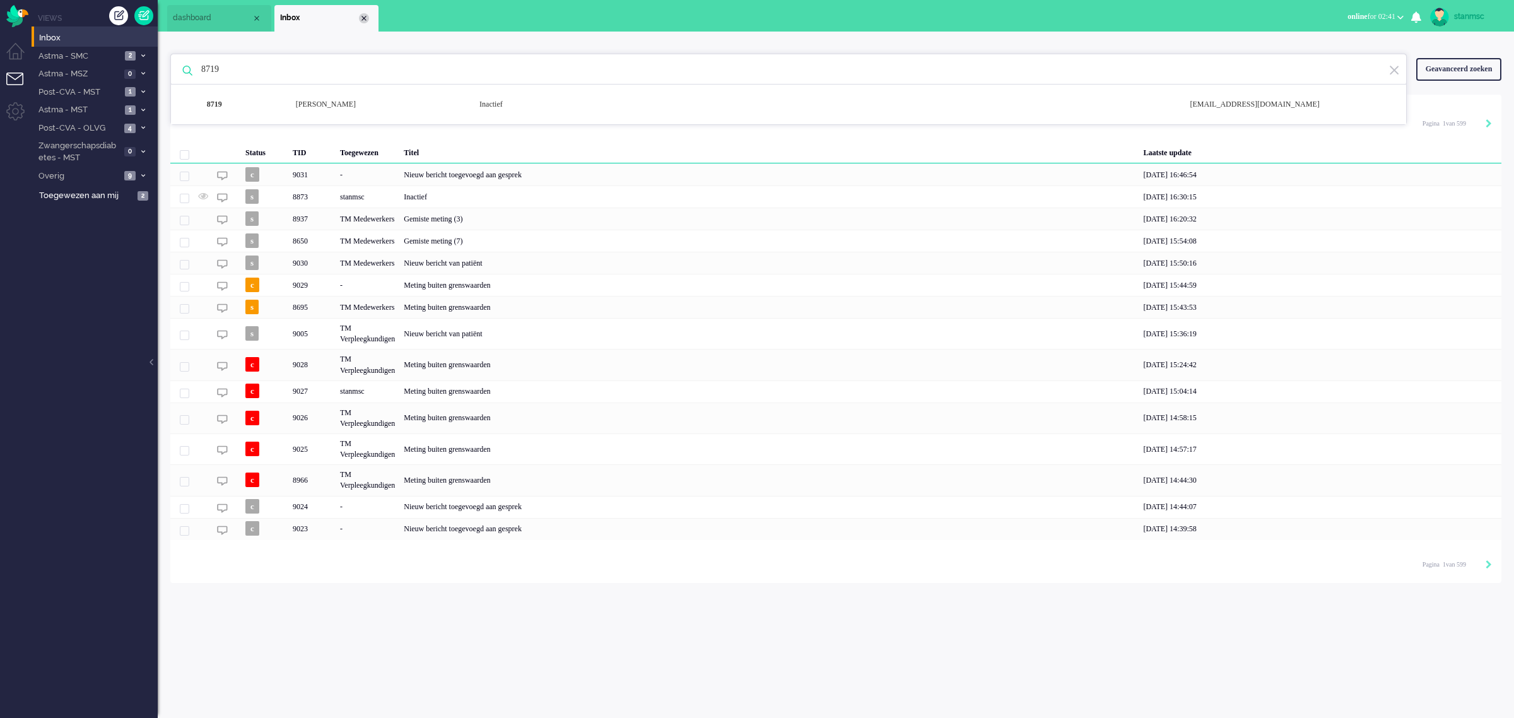
click at [364, 18] on div "Close tab" at bounding box center [364, 18] width 10 height 10
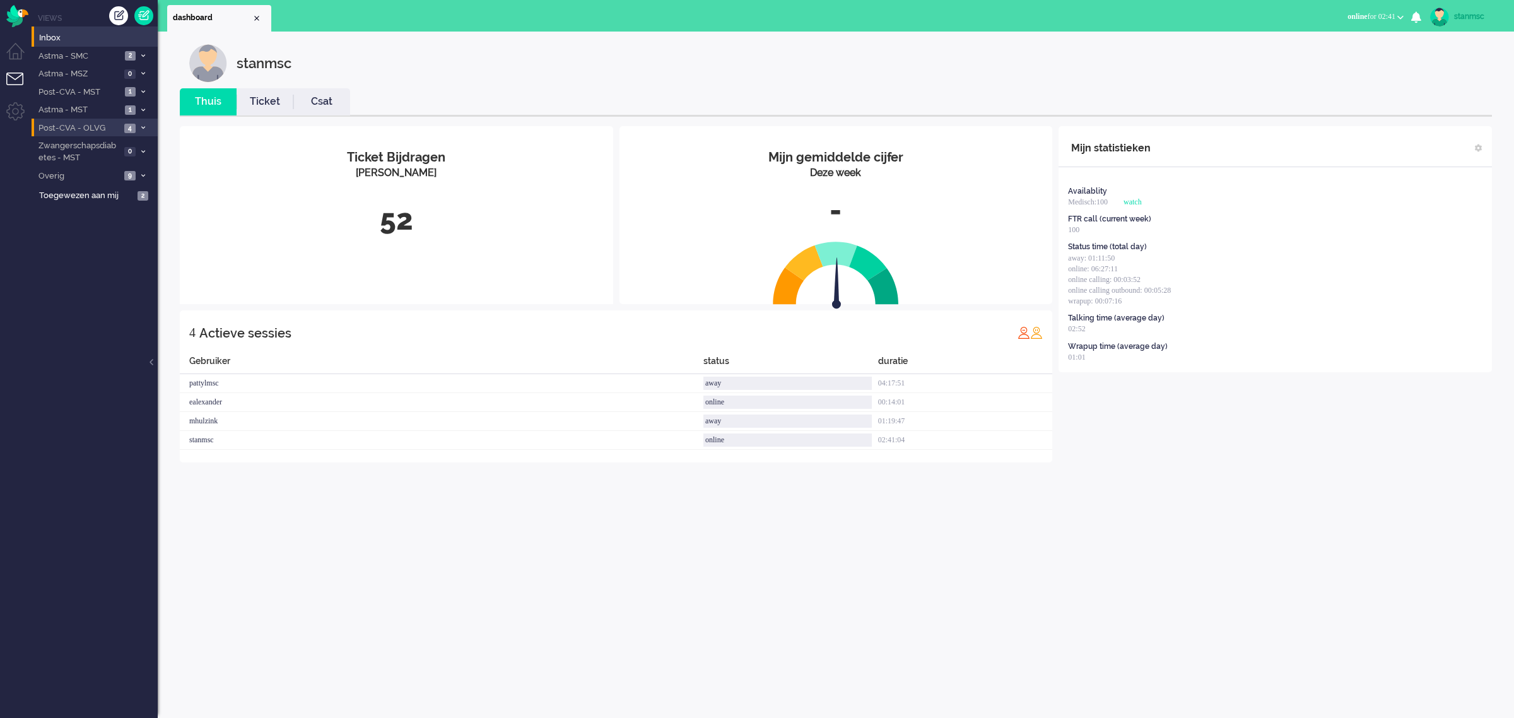
click at [108, 126] on span "Post-CVA - OLVG" at bounding box center [79, 128] width 84 height 12
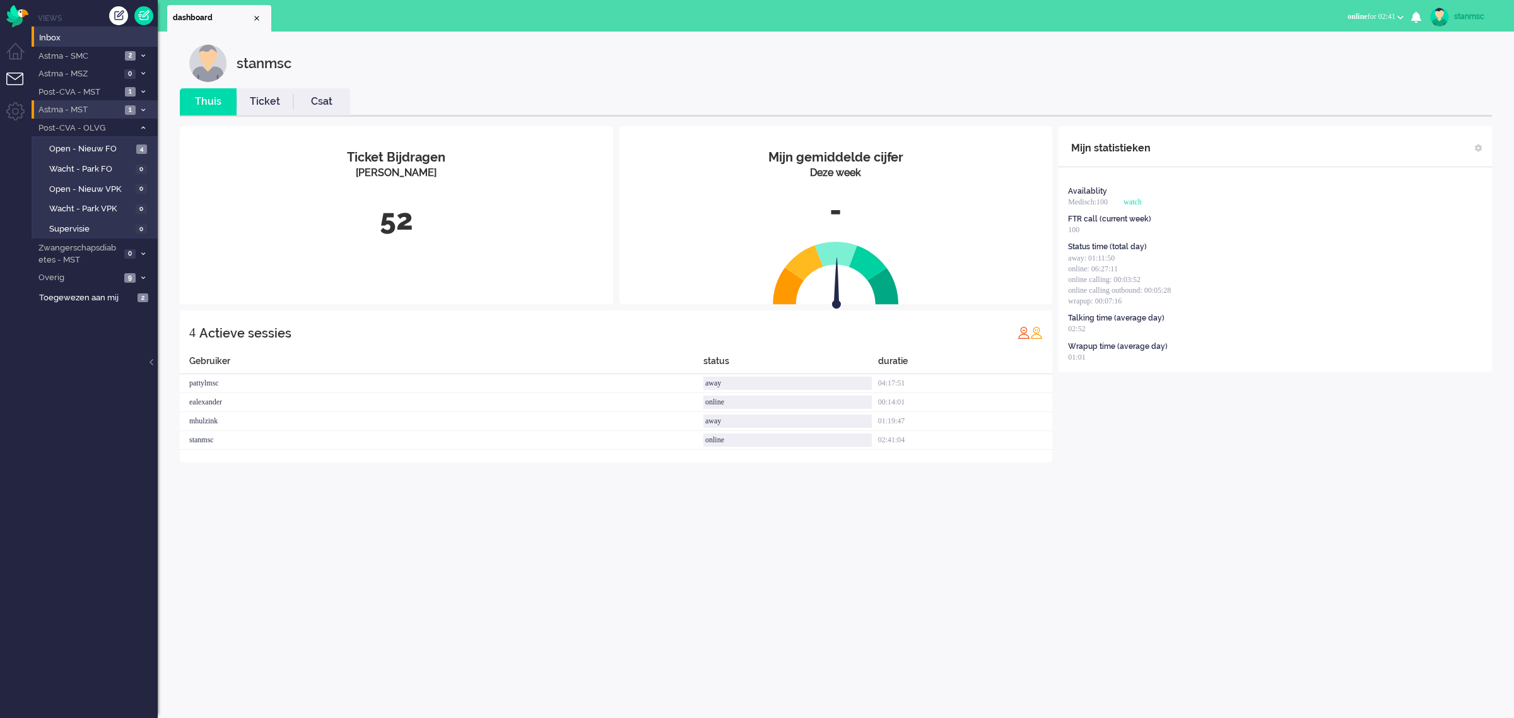
click at [115, 109] on span "Astma - MST" at bounding box center [79, 110] width 85 height 12
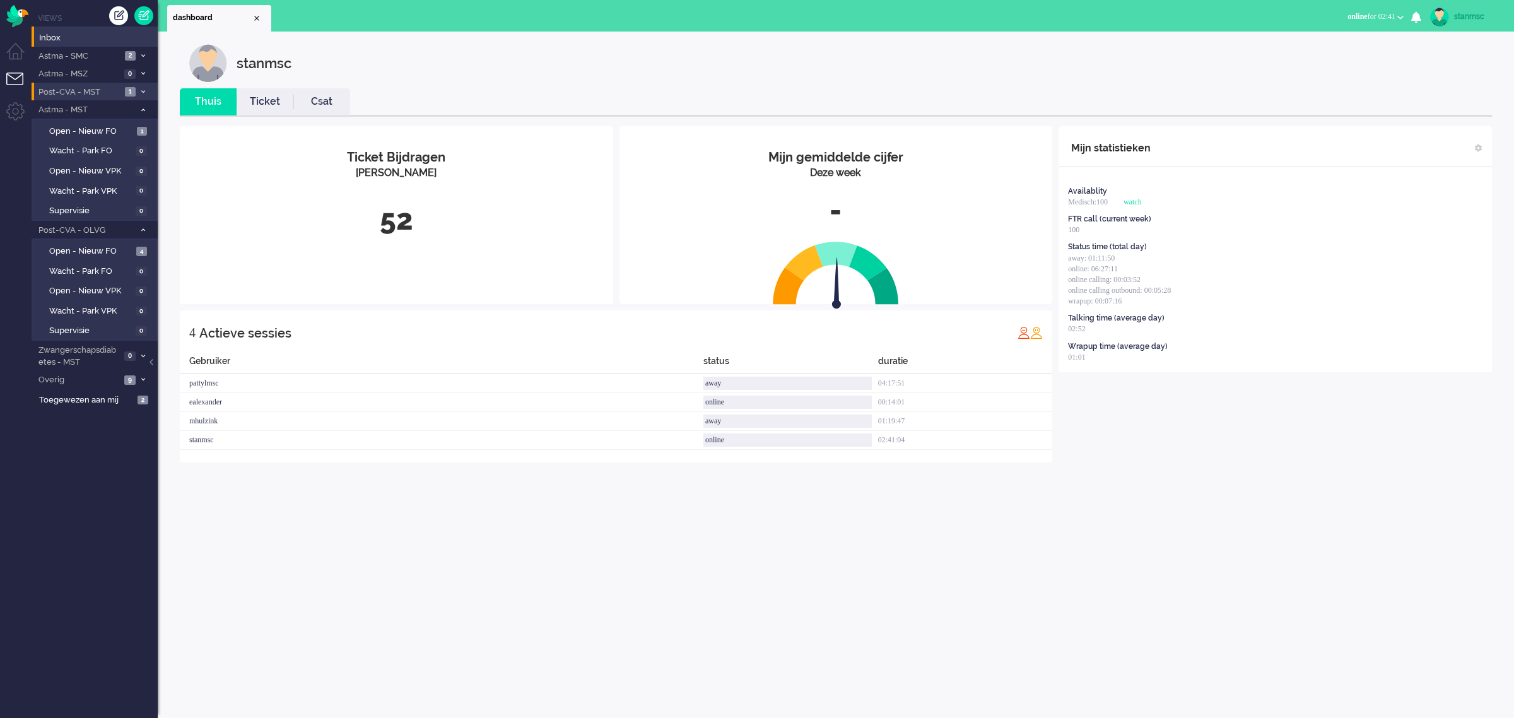
click at [115, 93] on span "Post-CVA - MST" at bounding box center [79, 92] width 85 height 12
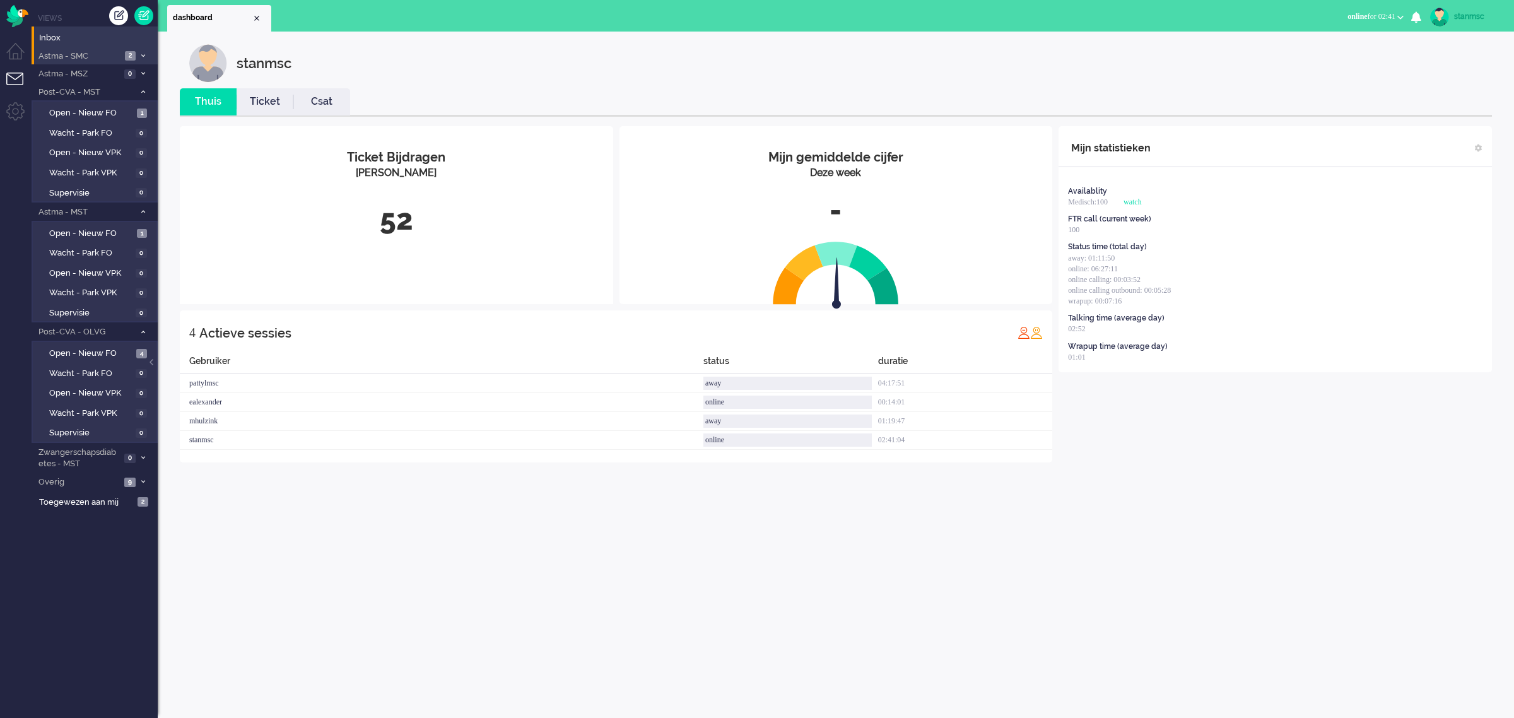
click at [110, 55] on span "Astma - SMC" at bounding box center [79, 56] width 85 height 12
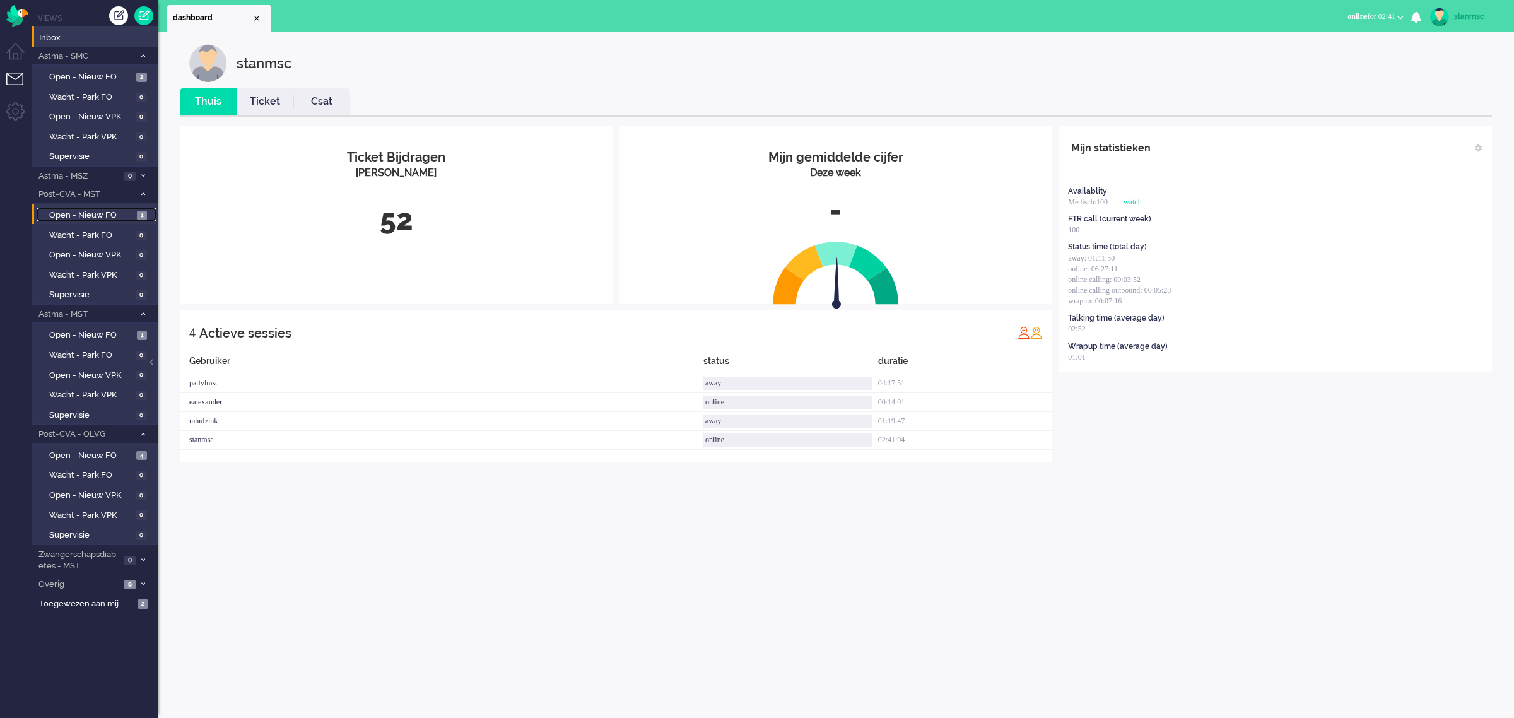
click at [105, 210] on span "Open - Nieuw FO" at bounding box center [91, 216] width 85 height 12
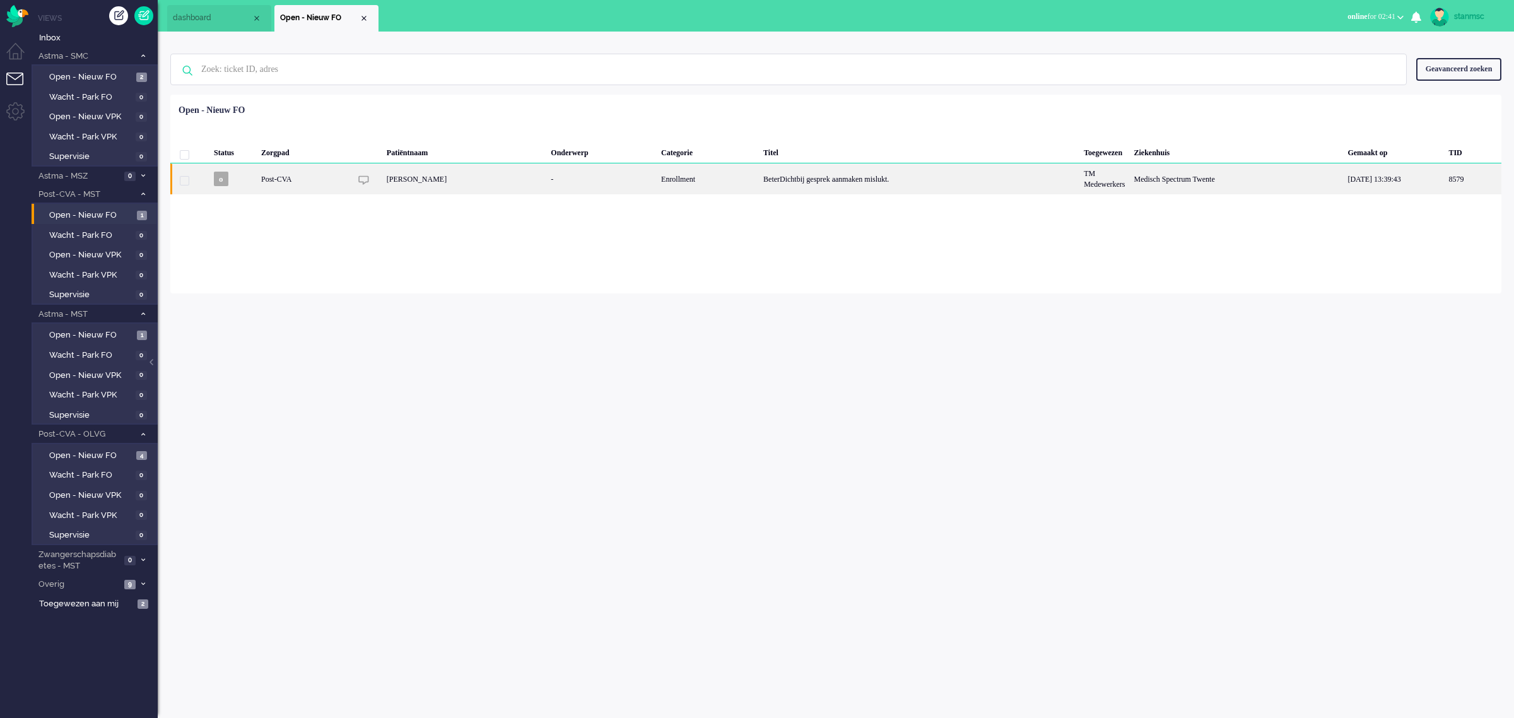
click at [472, 178] on div "[PERSON_NAME]" at bounding box center [464, 178] width 165 height 31
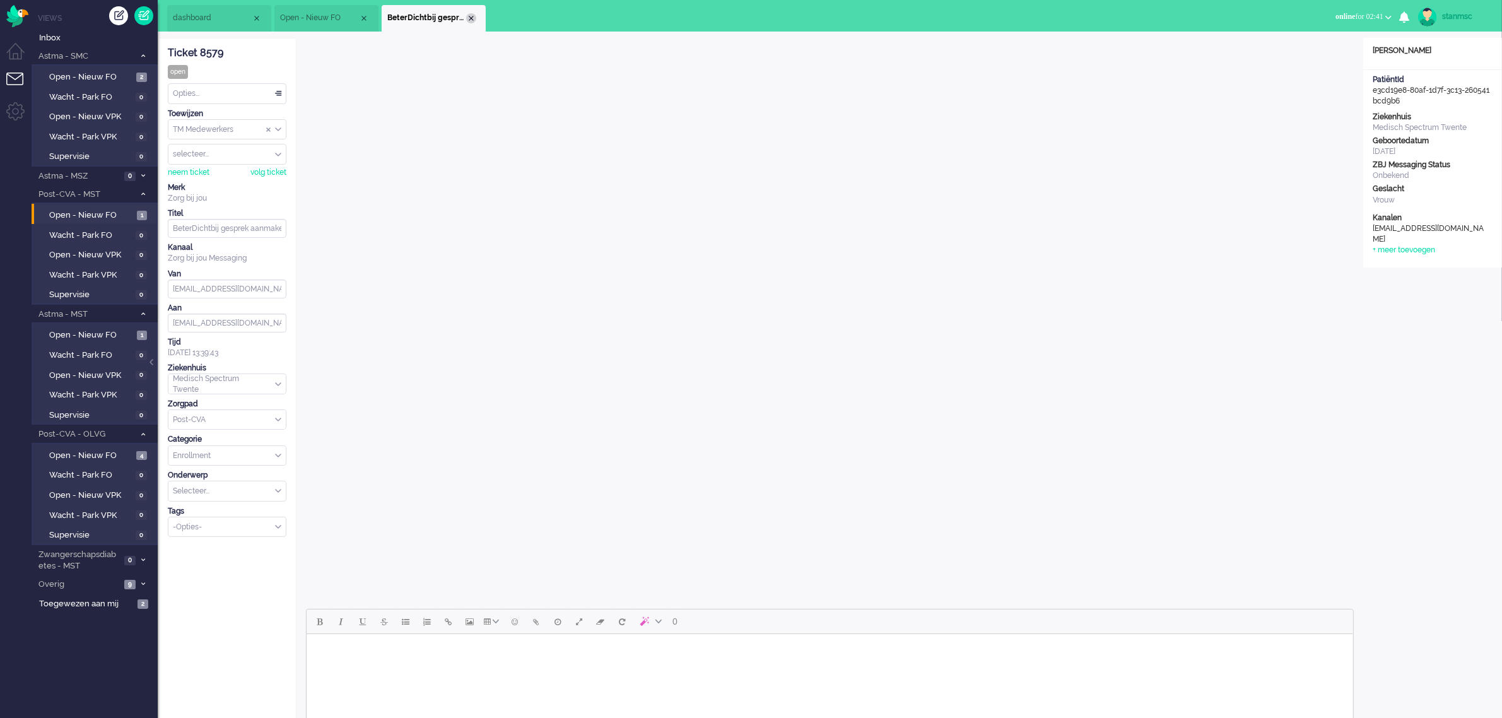
click at [471, 18] on div "Close tab" at bounding box center [471, 18] width 10 height 10
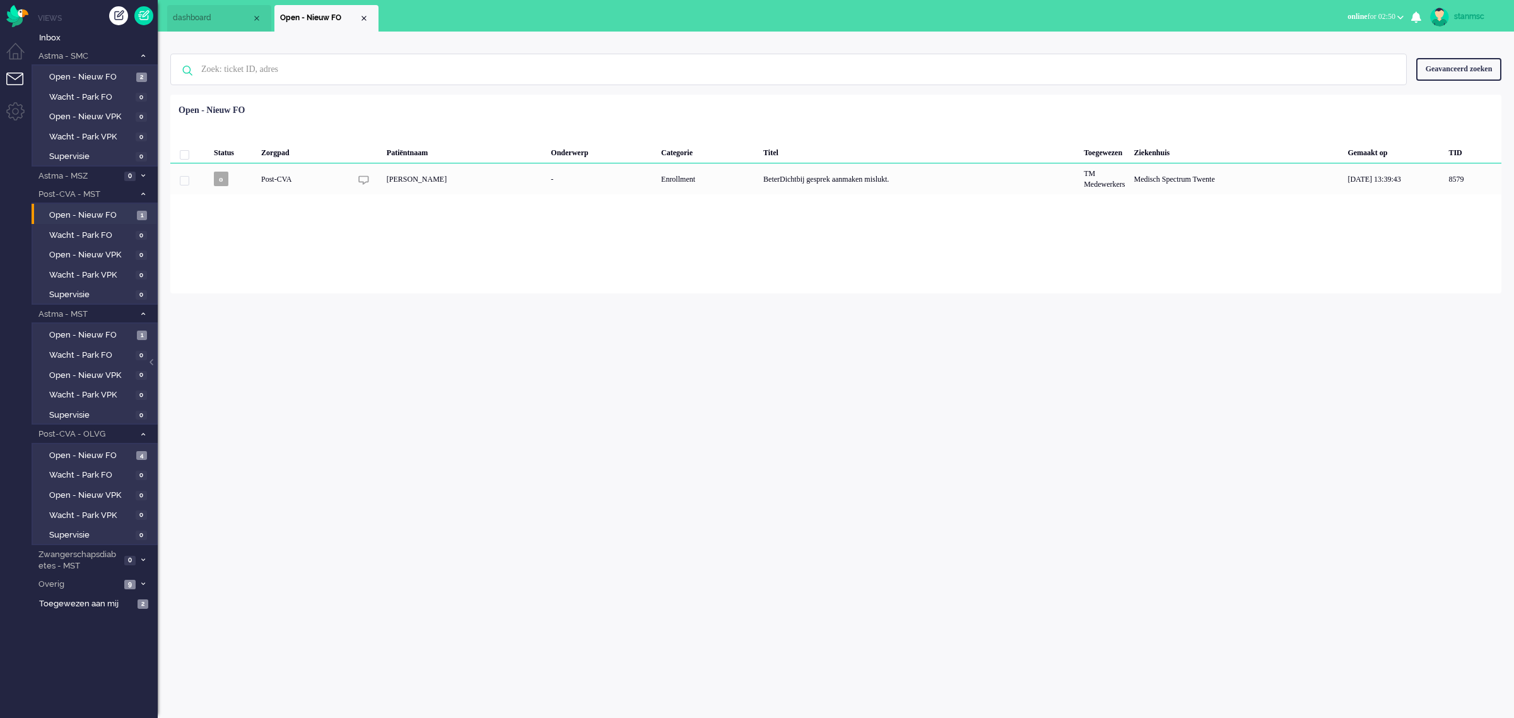
click at [1395, 17] on button "online for 02:50" at bounding box center [1375, 17] width 71 height 18
click at [1279, 11] on div "dashboard Open - Nieuw FO Open - Nieuw FO X Dashboard Open - Nieuw FO Away Onli…" at bounding box center [836, 16] width 1357 height 32
click at [1453, 11] on link "stanmsc" at bounding box center [1465, 17] width 74 height 19
click at [1433, 103] on link "Uitloggen" at bounding box center [1463, 101] width 87 height 13
